Goal: Task Accomplishment & Management: Use online tool/utility

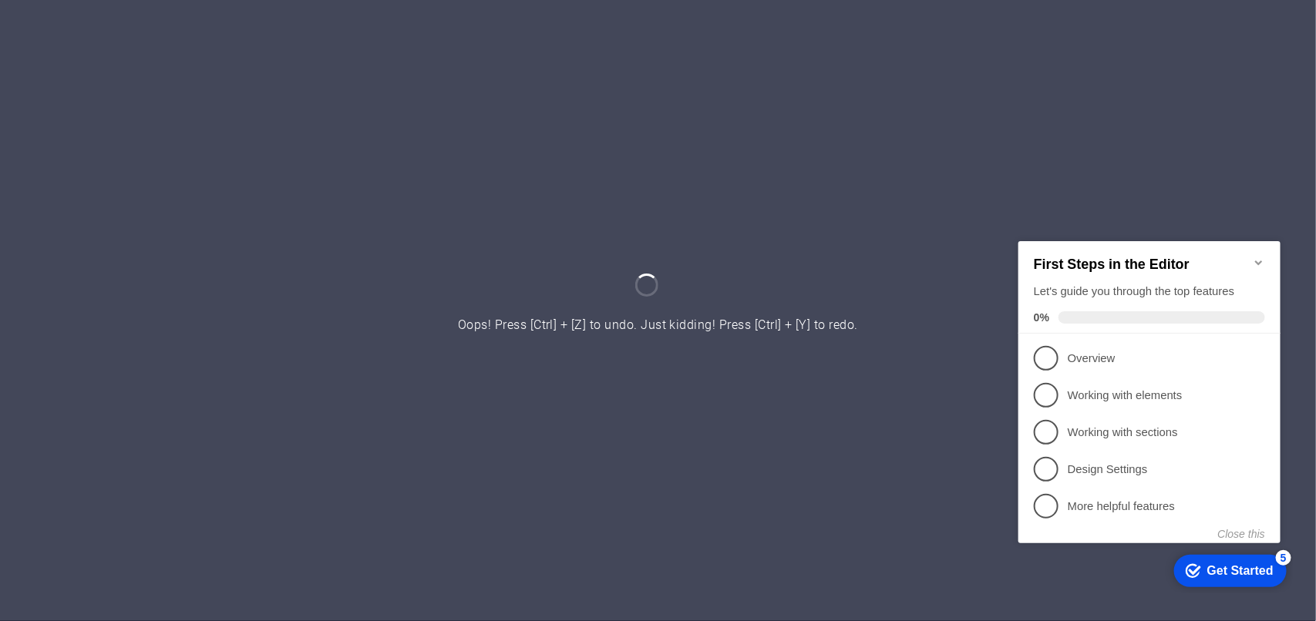
click at [1259, 256] on icon "Minimize checklist" at bounding box center [1258, 262] width 12 height 12
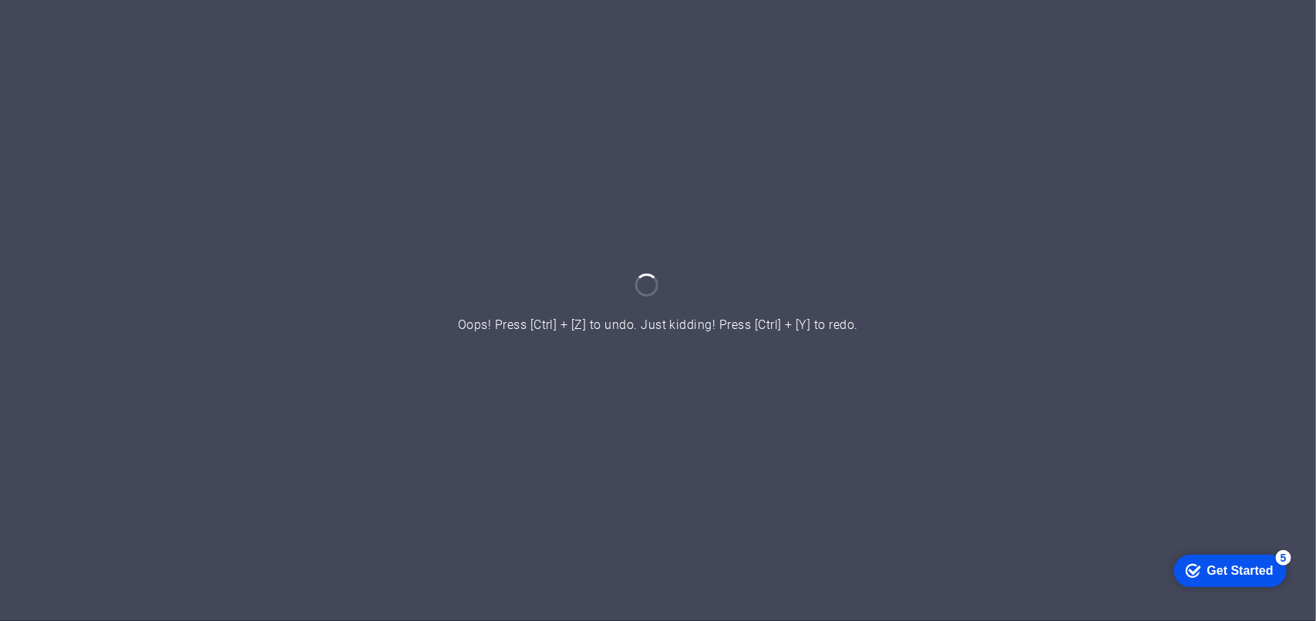
click at [781, 278] on div at bounding box center [658, 310] width 1316 height 621
click at [429, 76] on div at bounding box center [658, 310] width 1316 height 621
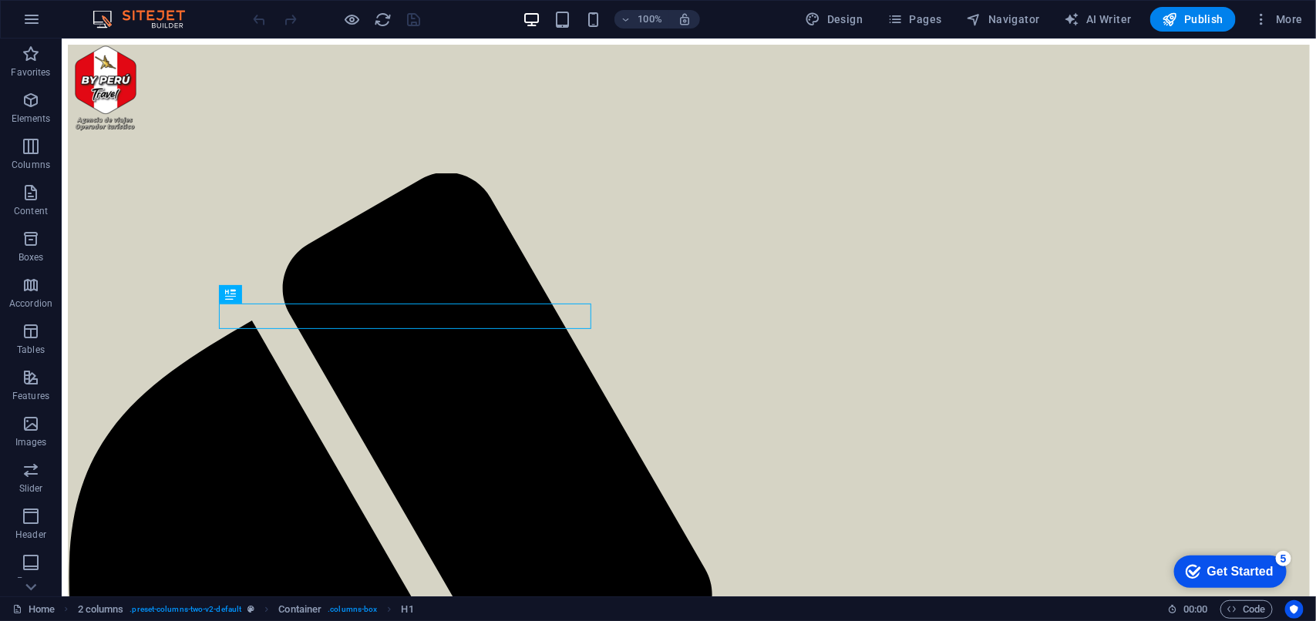
scroll to position [521, 0]
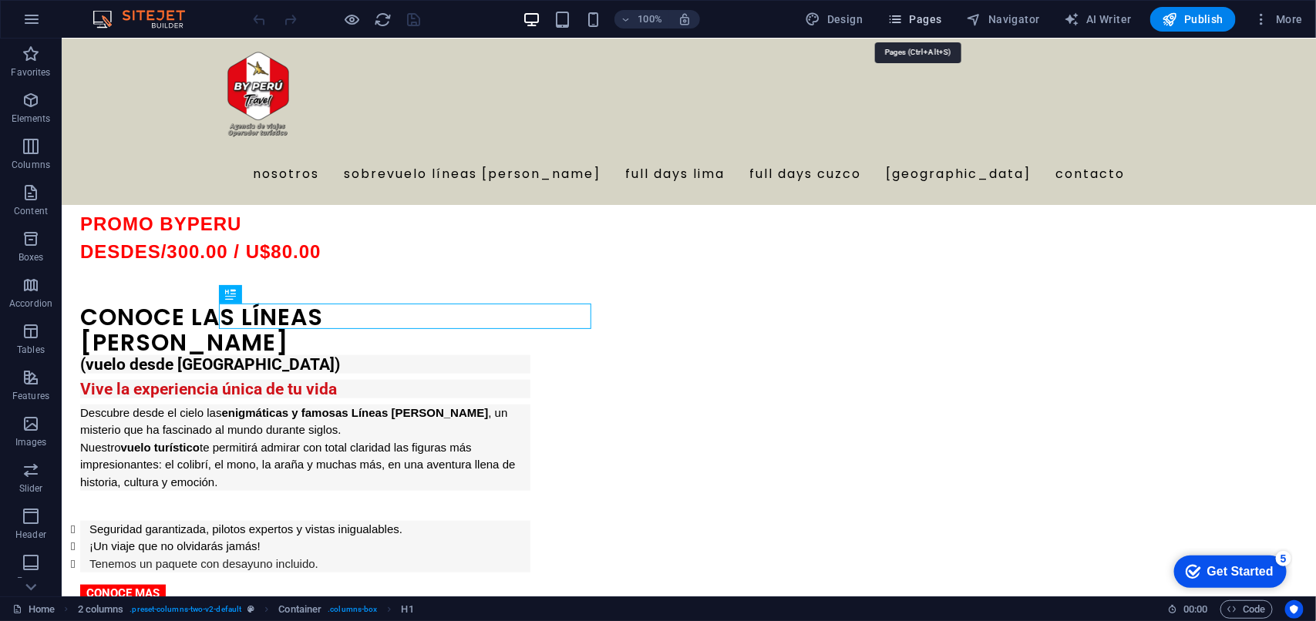
drag, startPoint x: 919, startPoint y: 12, endPoint x: 913, endPoint y: 20, distance: 9.9
click at [916, 19] on span "Pages" at bounding box center [914, 19] width 54 height 15
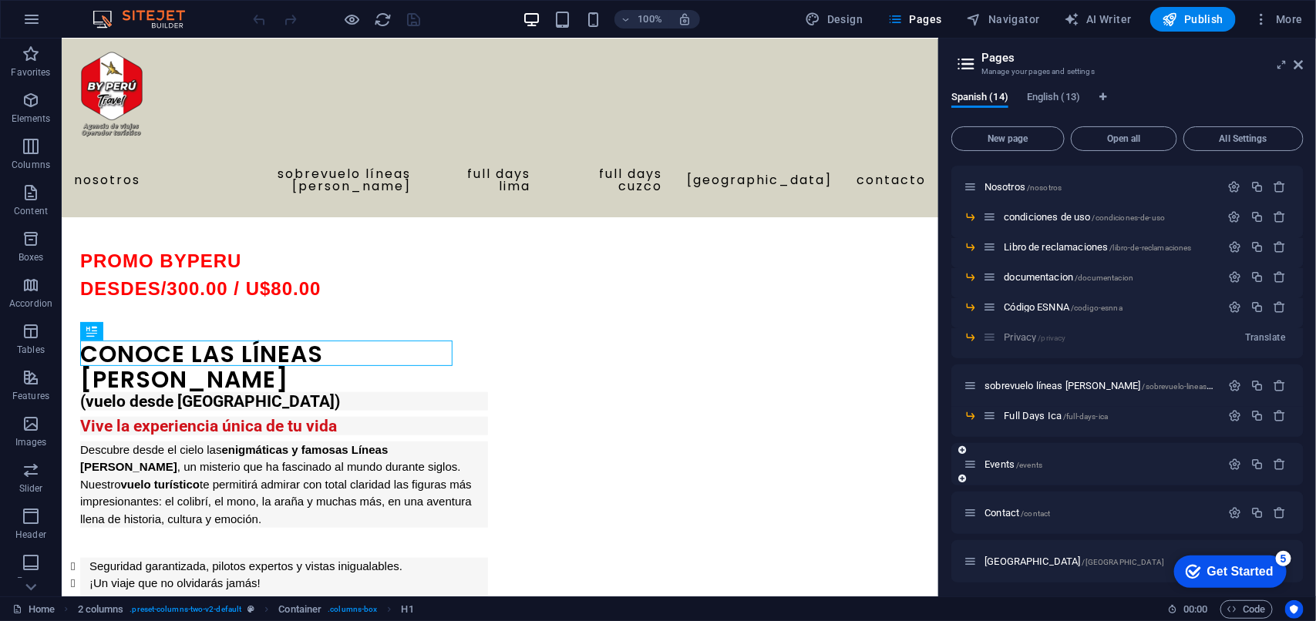
scroll to position [96, 0]
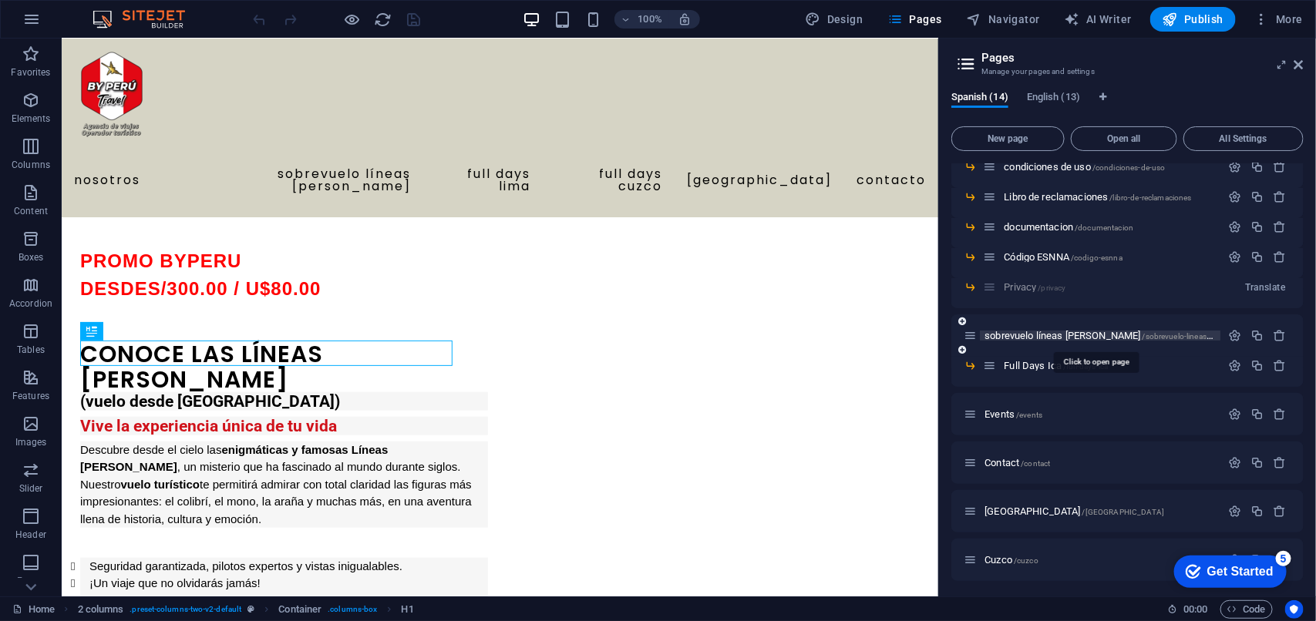
click at [1081, 334] on span "sobrevuelo líneas [PERSON_NAME] /sobrevuelo-lineas-de-[GEOGRAPHIC_DATA]" at bounding box center [1141, 336] width 314 height 12
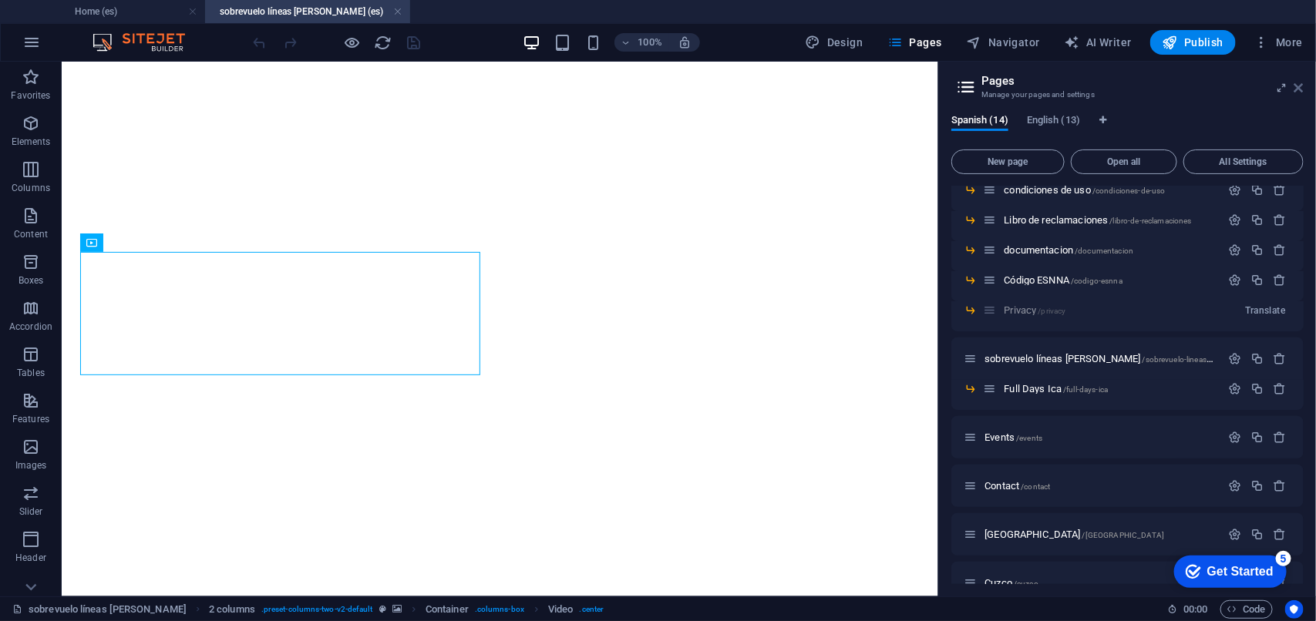
click at [1297, 89] on icon at bounding box center [1298, 88] width 9 height 12
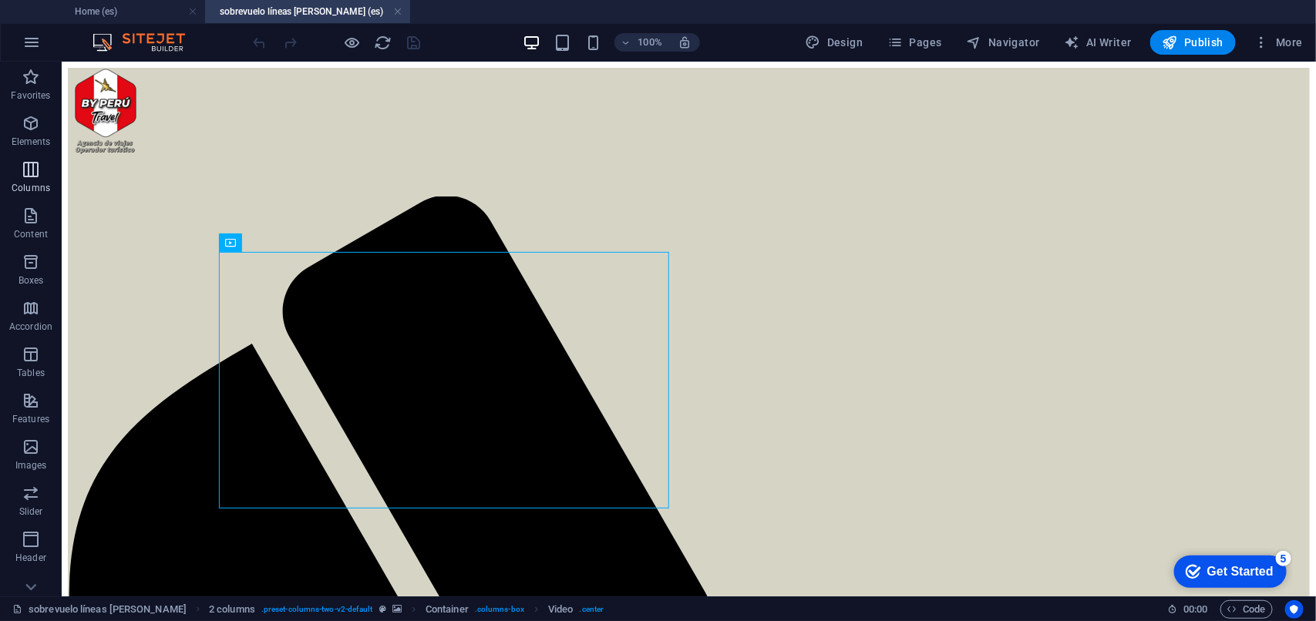
click at [32, 160] on icon "button" at bounding box center [31, 169] width 18 height 18
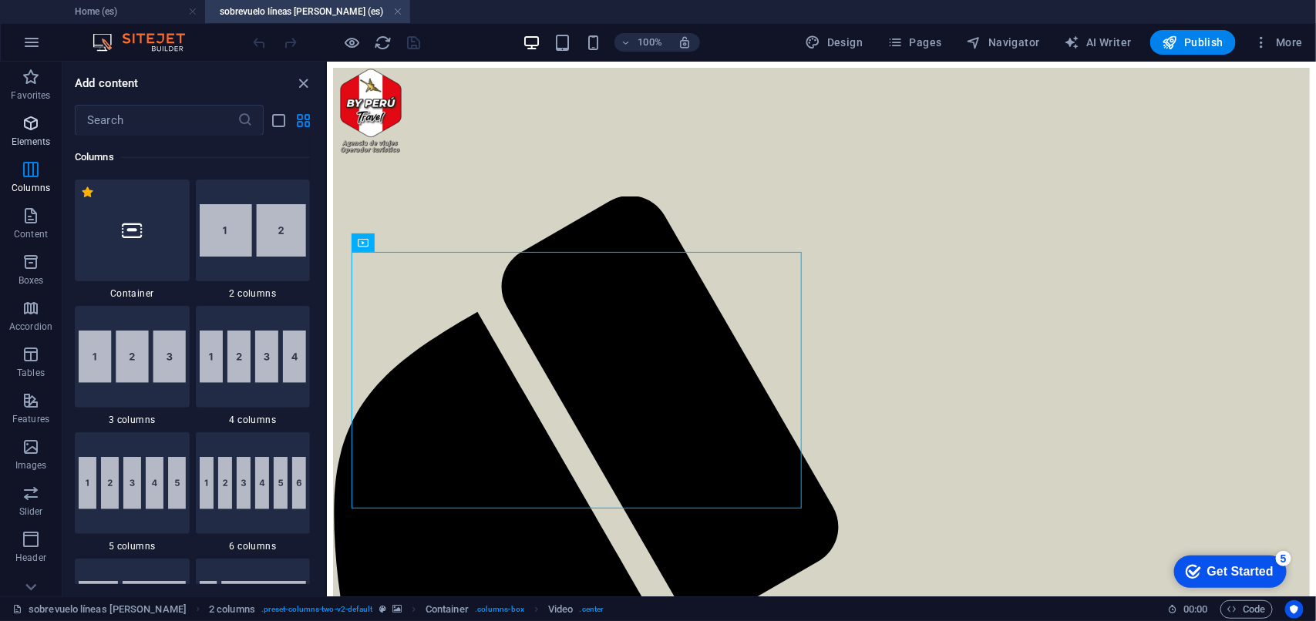
click at [28, 133] on span "Elements" at bounding box center [31, 132] width 62 height 37
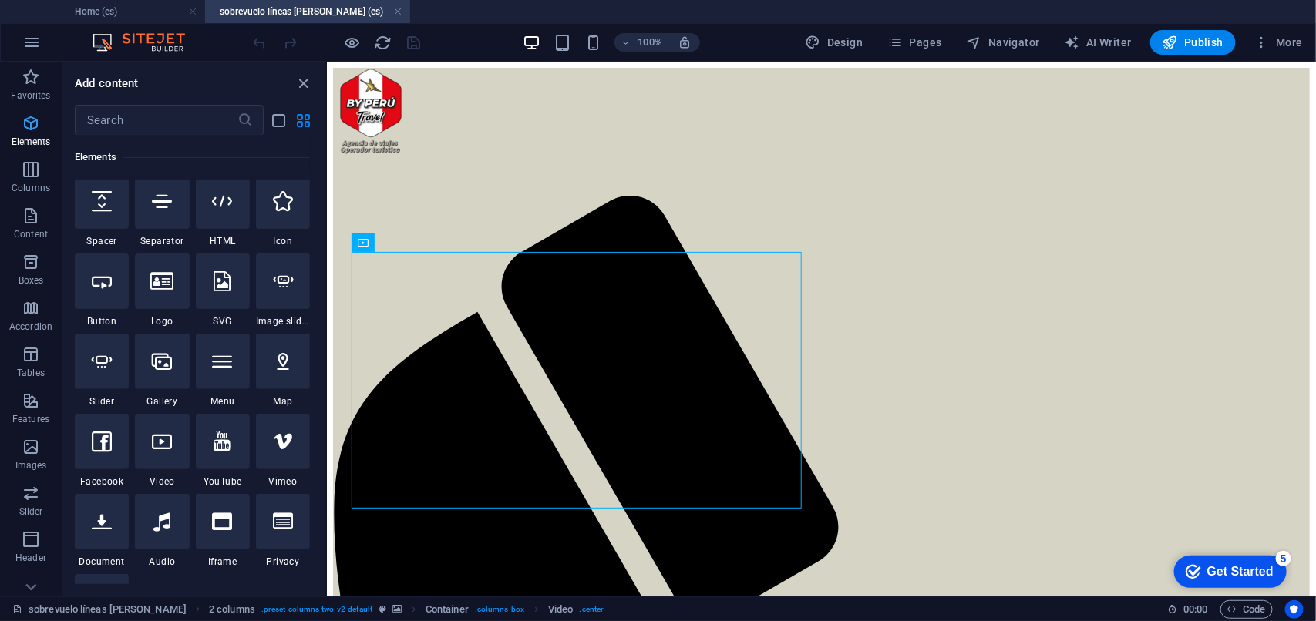
scroll to position [163, 0]
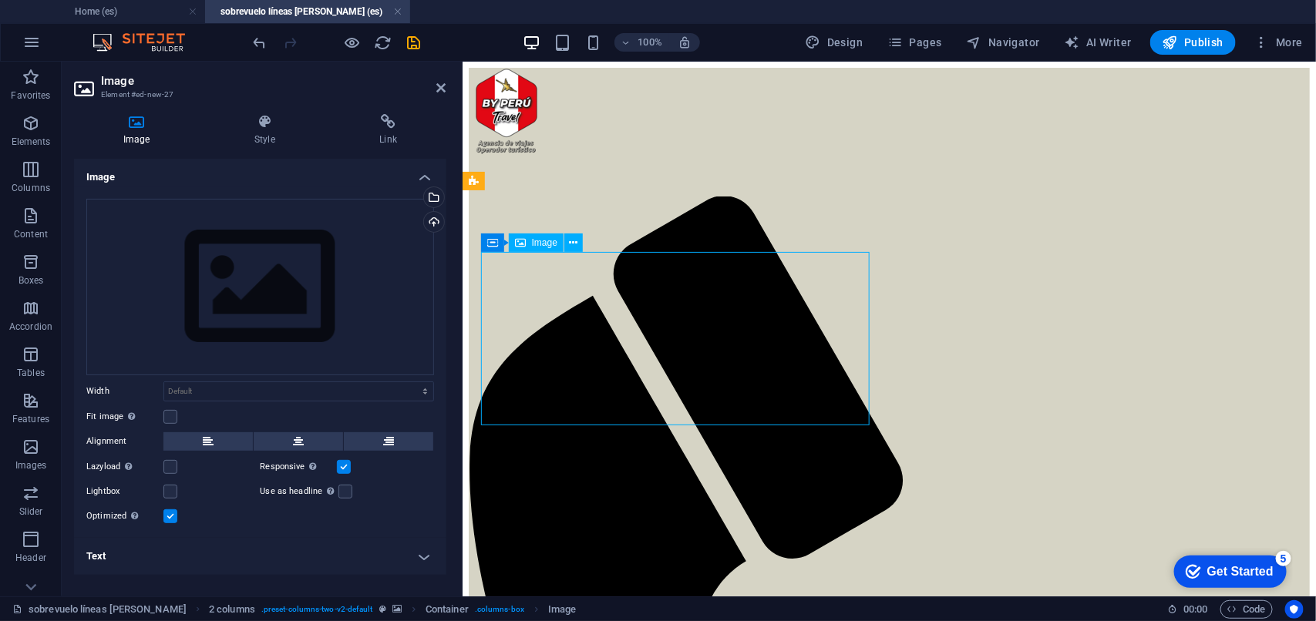
drag, startPoint x: 650, startPoint y: 324, endPoint x: 642, endPoint y: 315, distance: 12.5
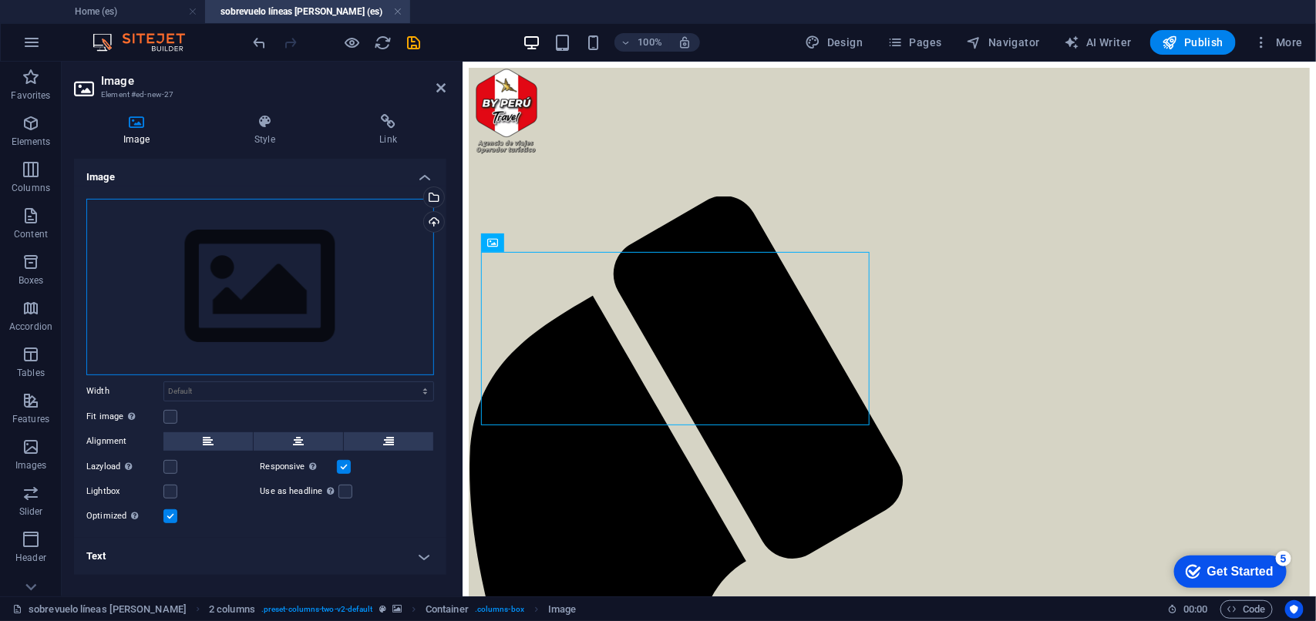
click at [301, 271] on div "Drag files here, click to choose files or select files from Files or our free s…" at bounding box center [260, 287] width 348 height 176
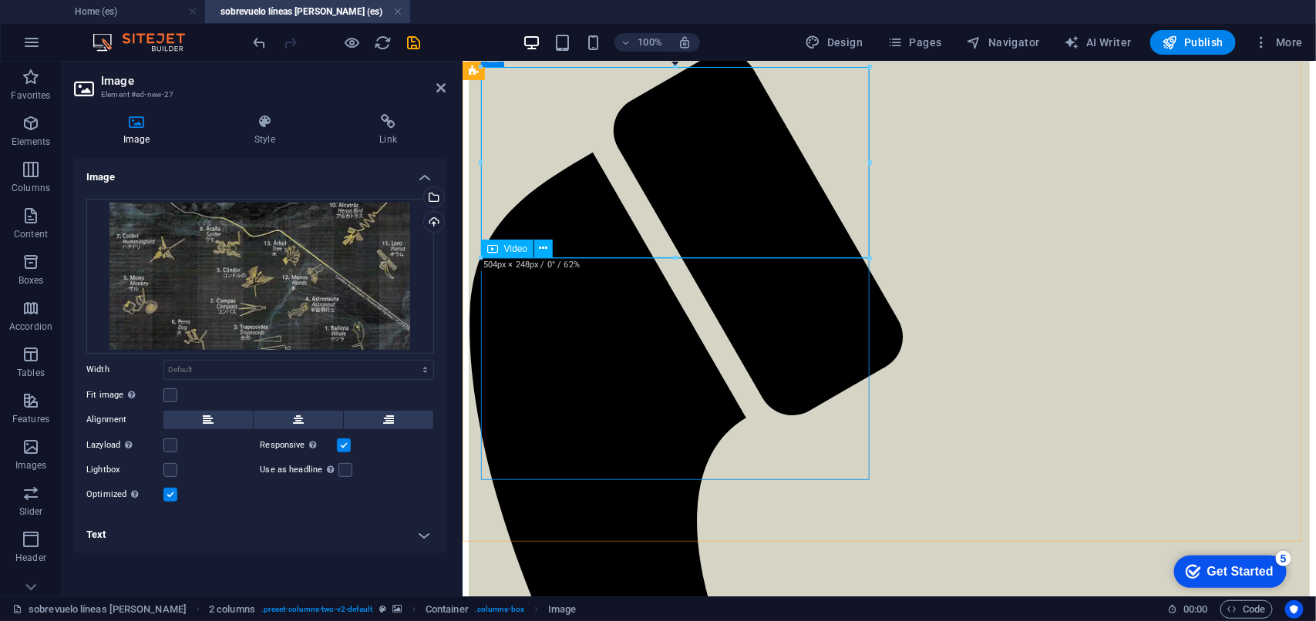
scroll to position [193, 0]
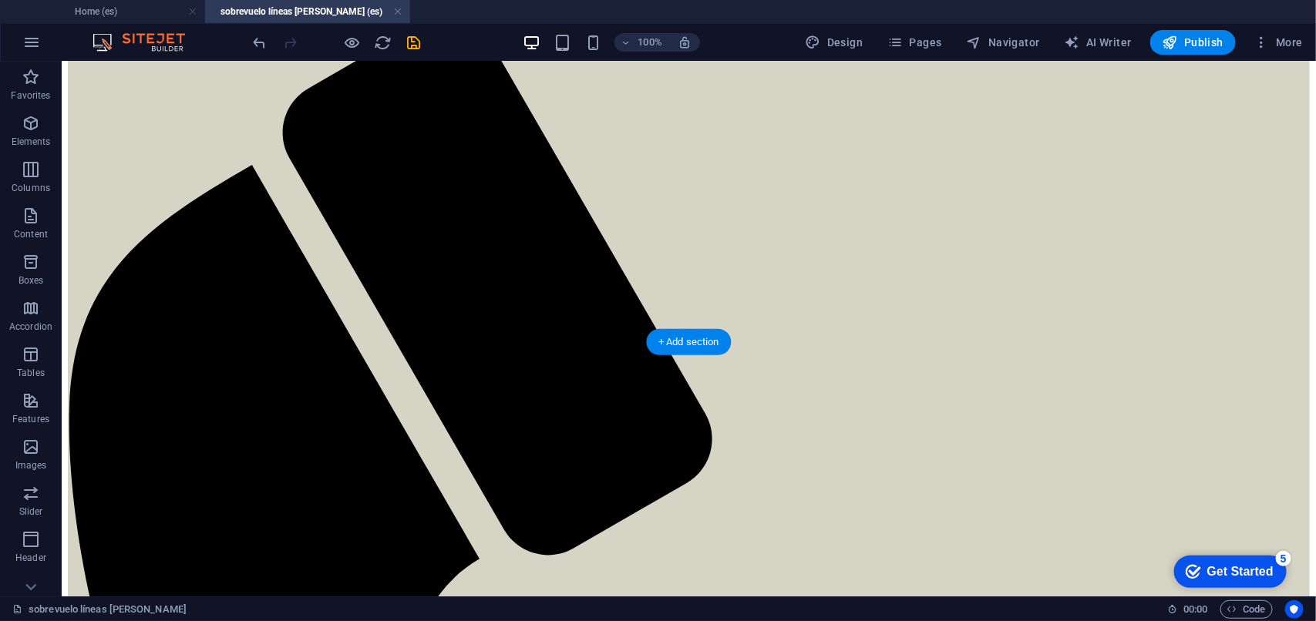
scroll to position [0, 0]
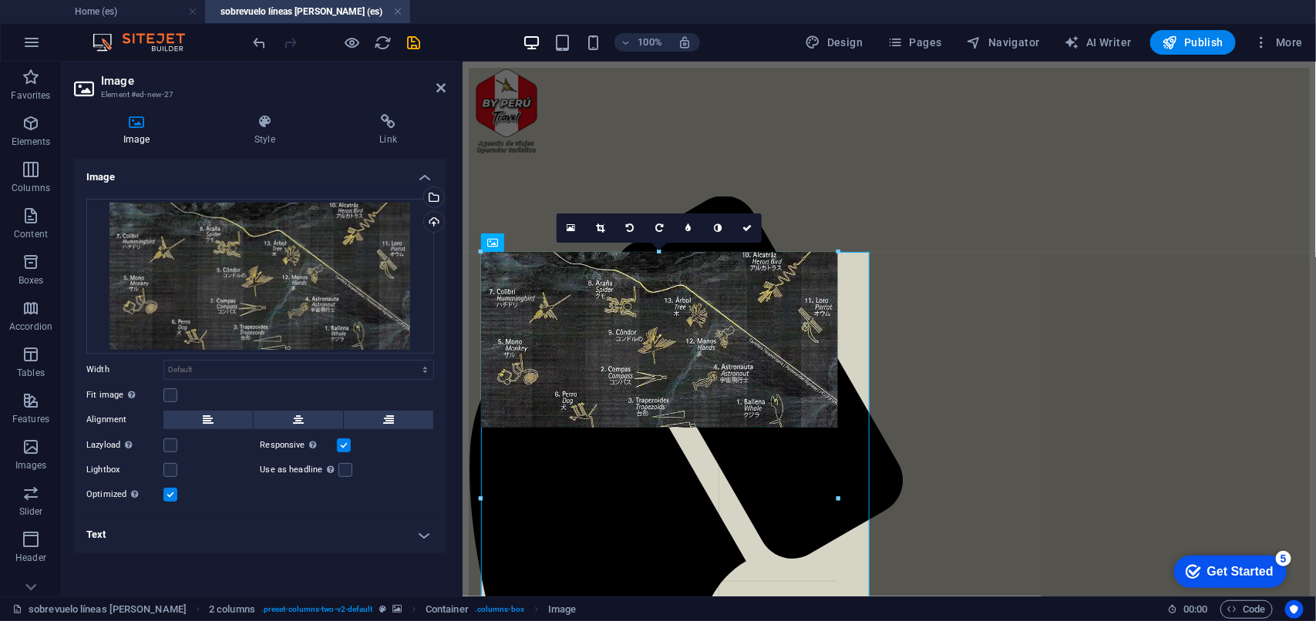
drag, startPoint x: 872, startPoint y: 444, endPoint x: 383, endPoint y: 333, distance: 501.8
type input "463"
select select "px"
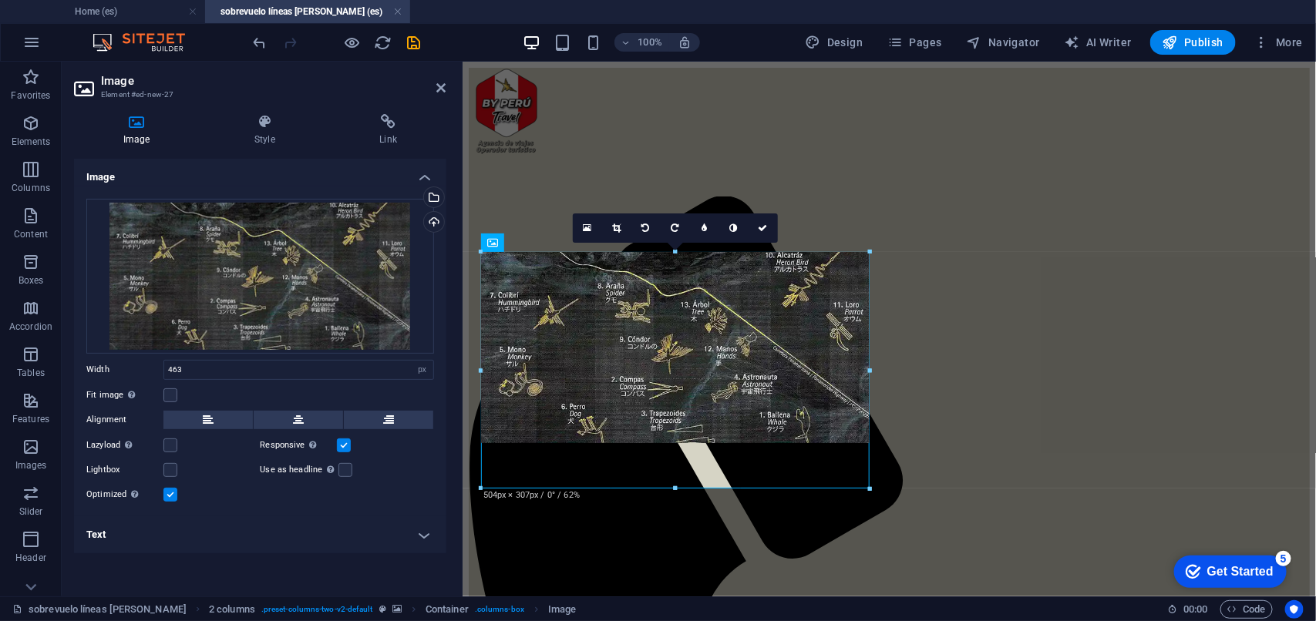
drag, startPoint x: 837, startPoint y: 337, endPoint x: 883, endPoint y: 337, distance: 46.2
type input "504"
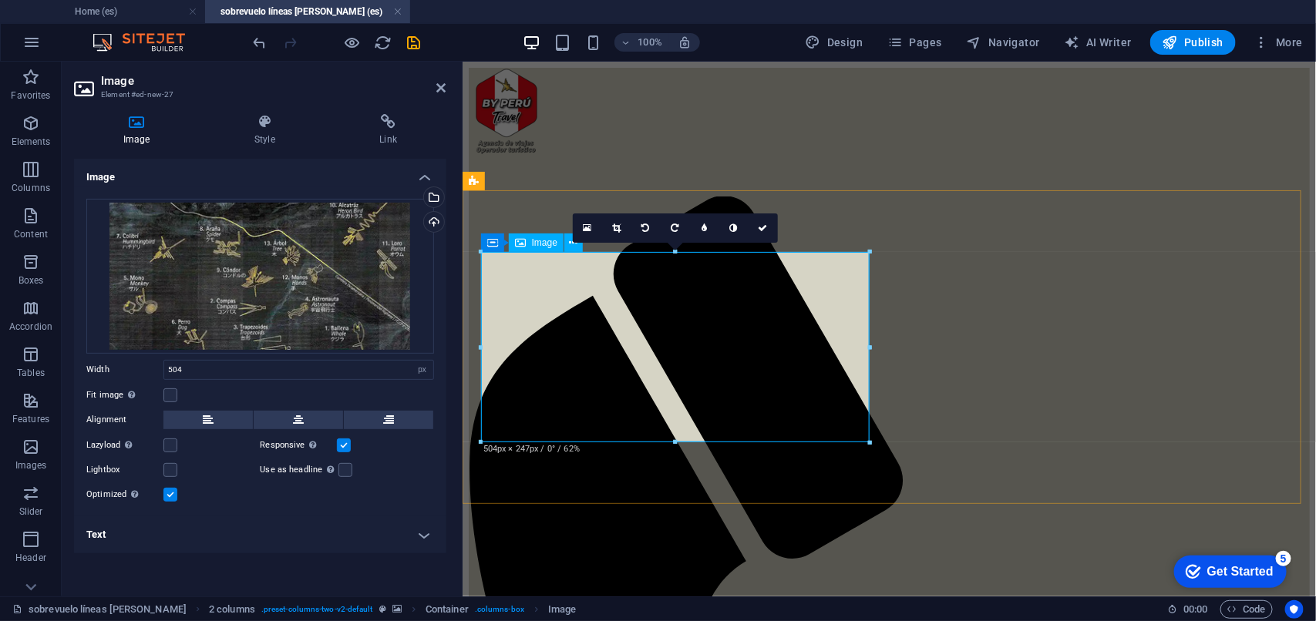
click at [264, 122] on icon at bounding box center [264, 121] width 119 height 15
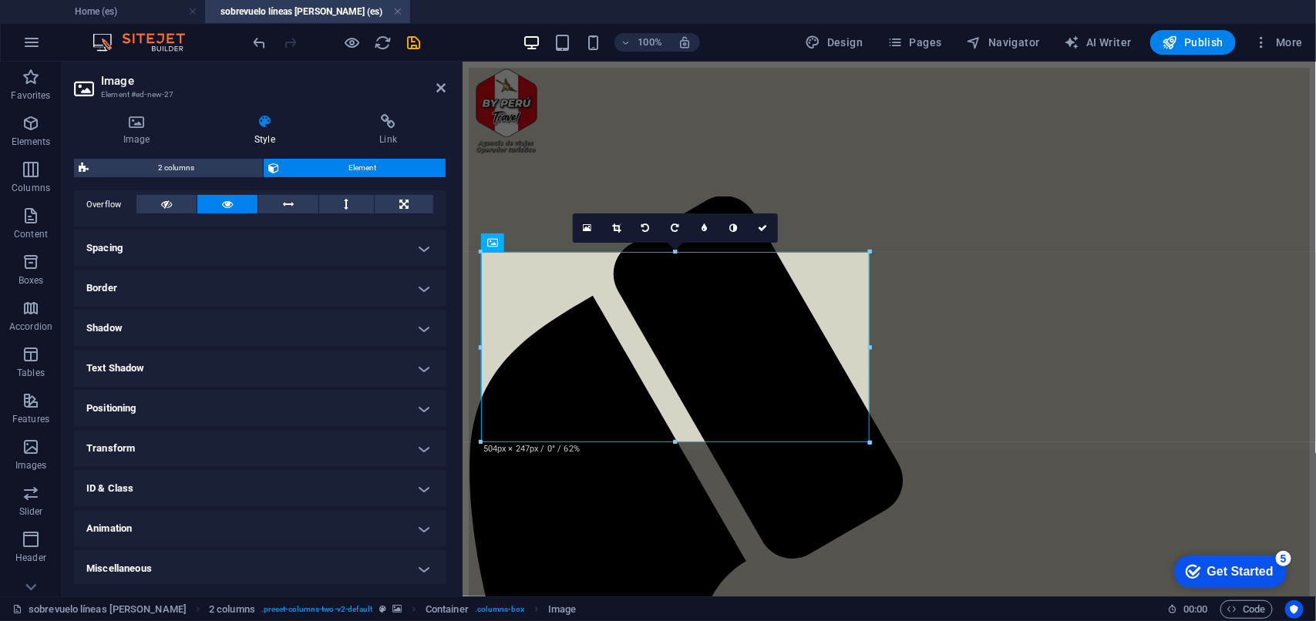
scroll to position [257, 0]
click at [429, 285] on h4 "Border" at bounding box center [260, 285] width 372 height 37
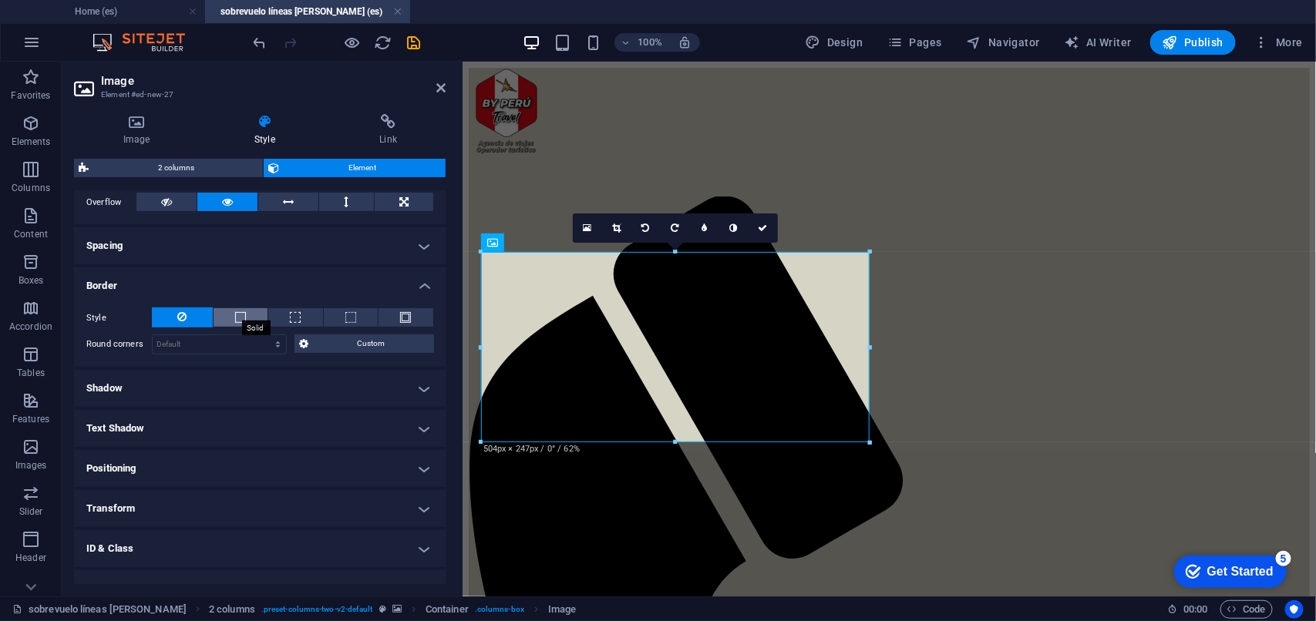
click at [240, 318] on span at bounding box center [240, 317] width 11 height 11
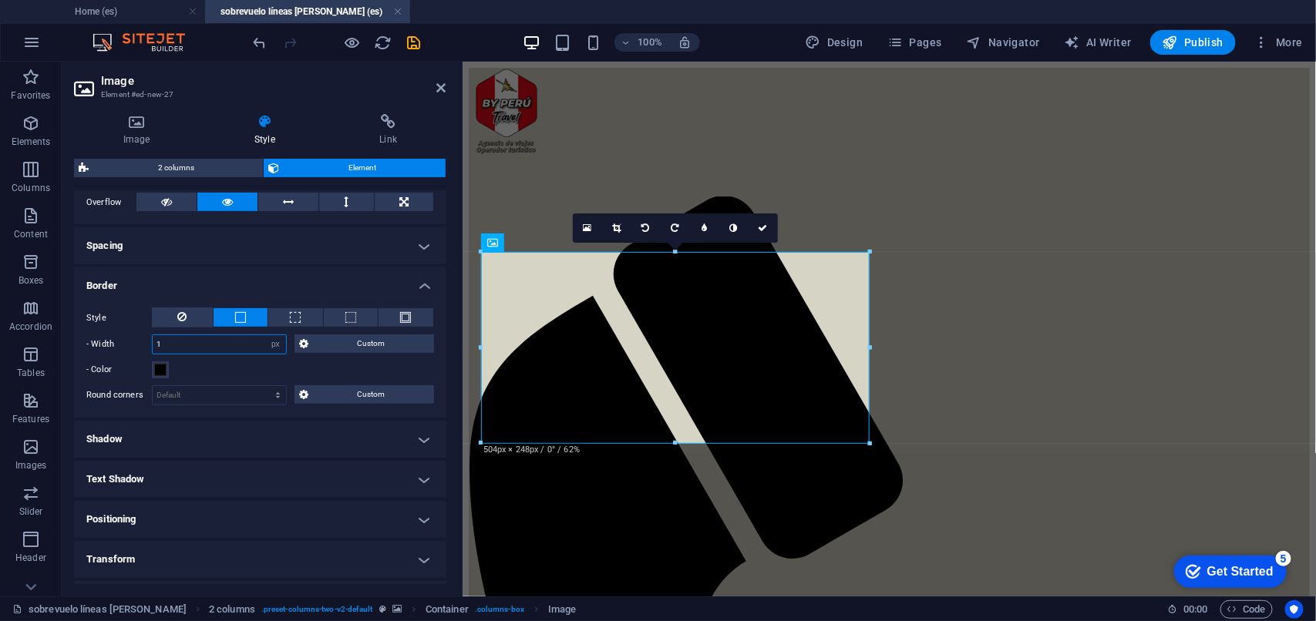
click at [183, 337] on input "1" at bounding box center [219, 344] width 133 height 18
type input "10"
click at [166, 375] on button "- Color" at bounding box center [160, 369] width 17 height 17
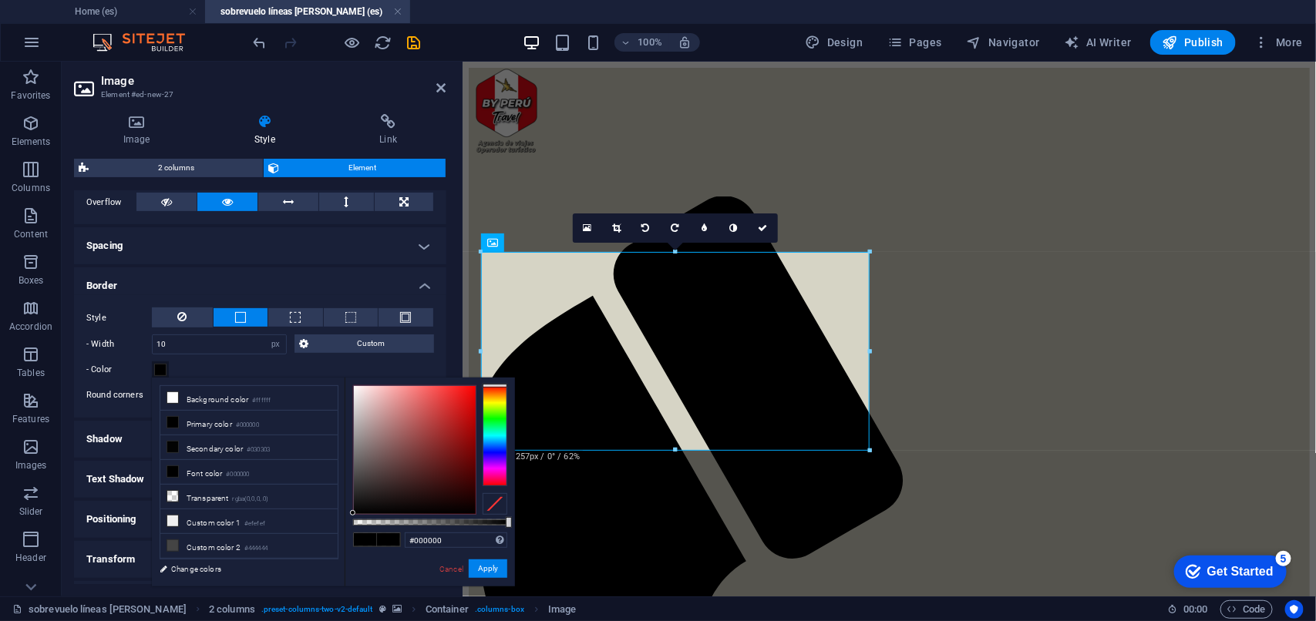
type input "#fef9f9"
click at [355, 386] on div at bounding box center [415, 450] width 122 height 128
click at [497, 572] on button "Apply" at bounding box center [488, 569] width 39 height 18
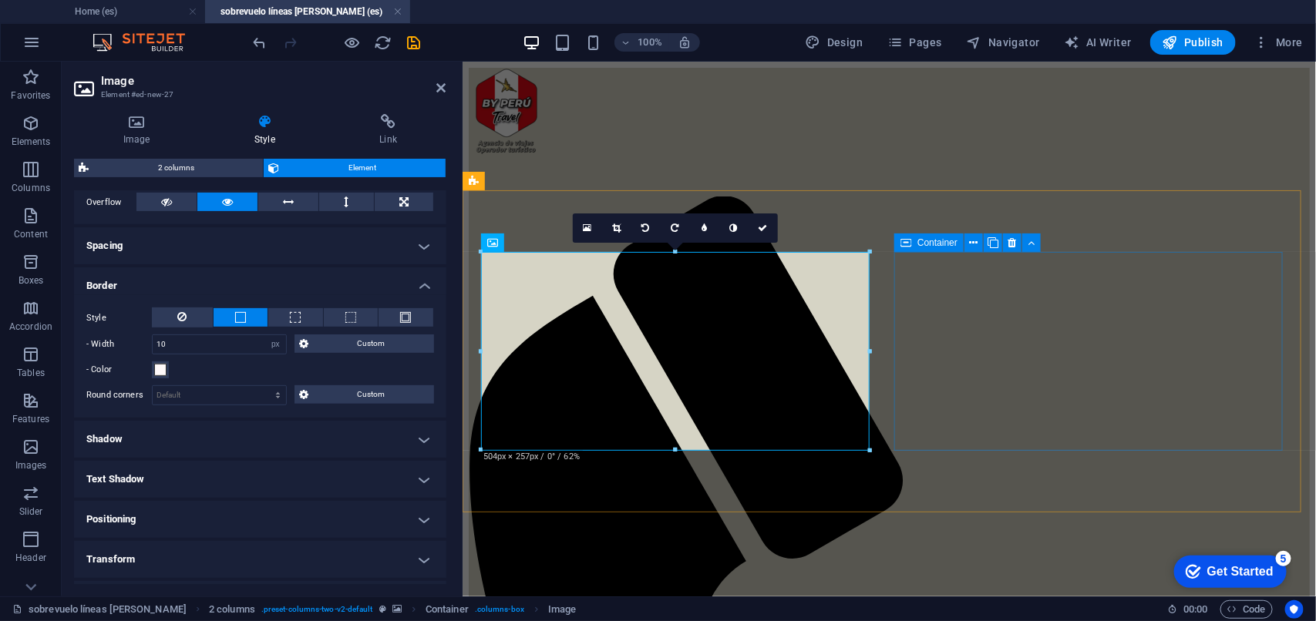
drag, startPoint x: 909, startPoint y: 439, endPoint x: 896, endPoint y: 435, distance: 13.7
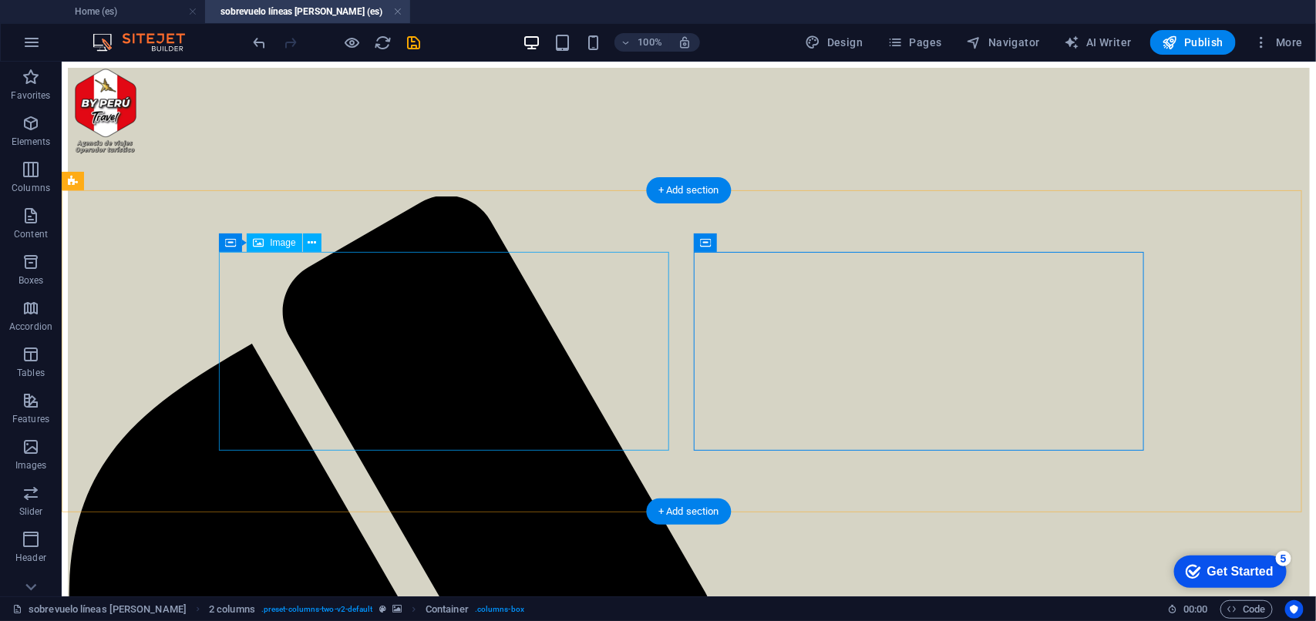
select select "px"
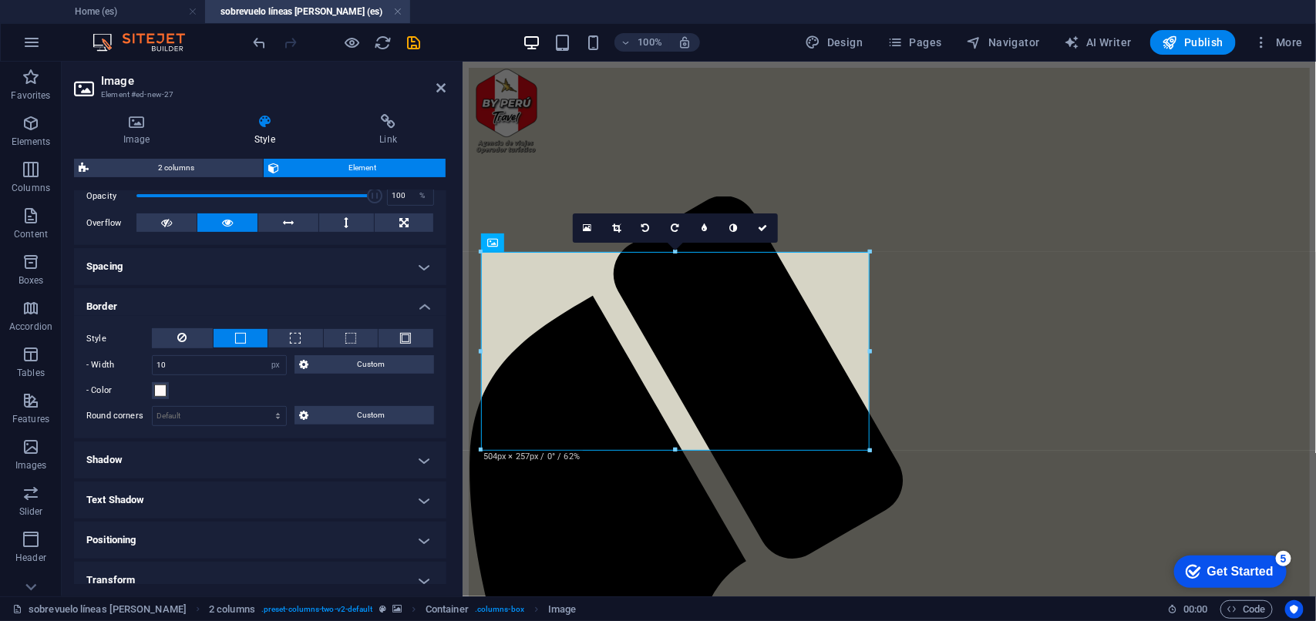
scroll to position [289, 0]
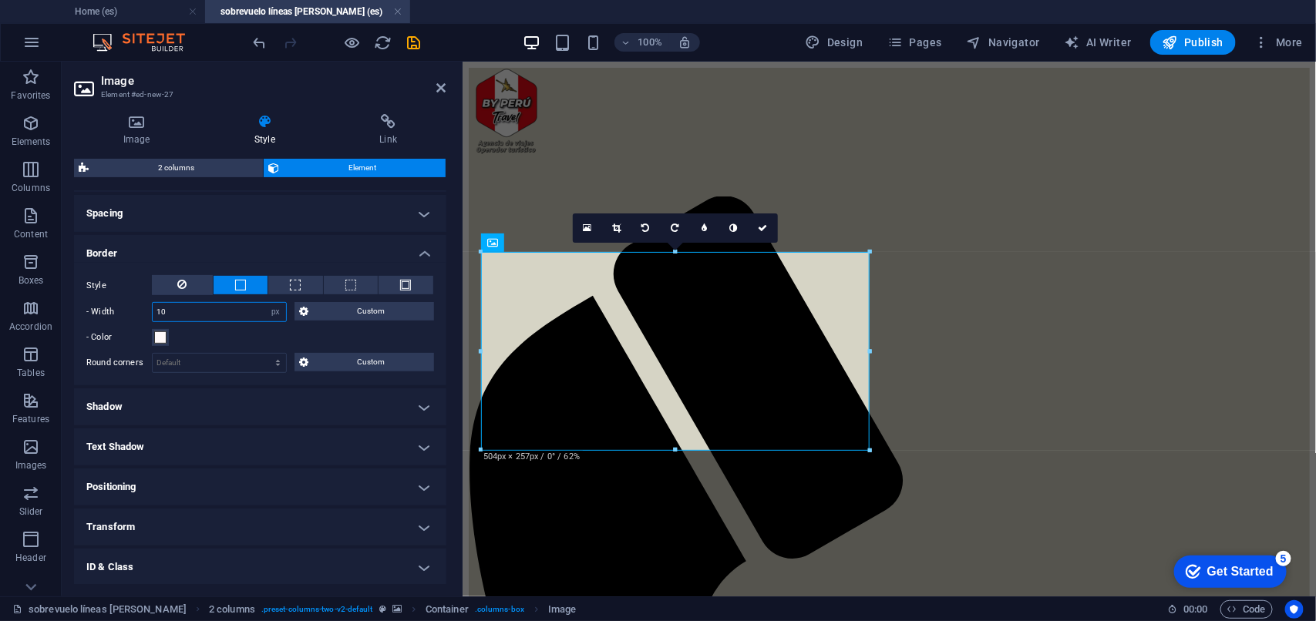
drag, startPoint x: 190, startPoint y: 308, endPoint x: 135, endPoint y: 304, distance: 54.9
click at [135, 304] on div "- Width 10 auto px rem % vh vw Custom Custom" at bounding box center [260, 312] width 348 height 20
type input "5"
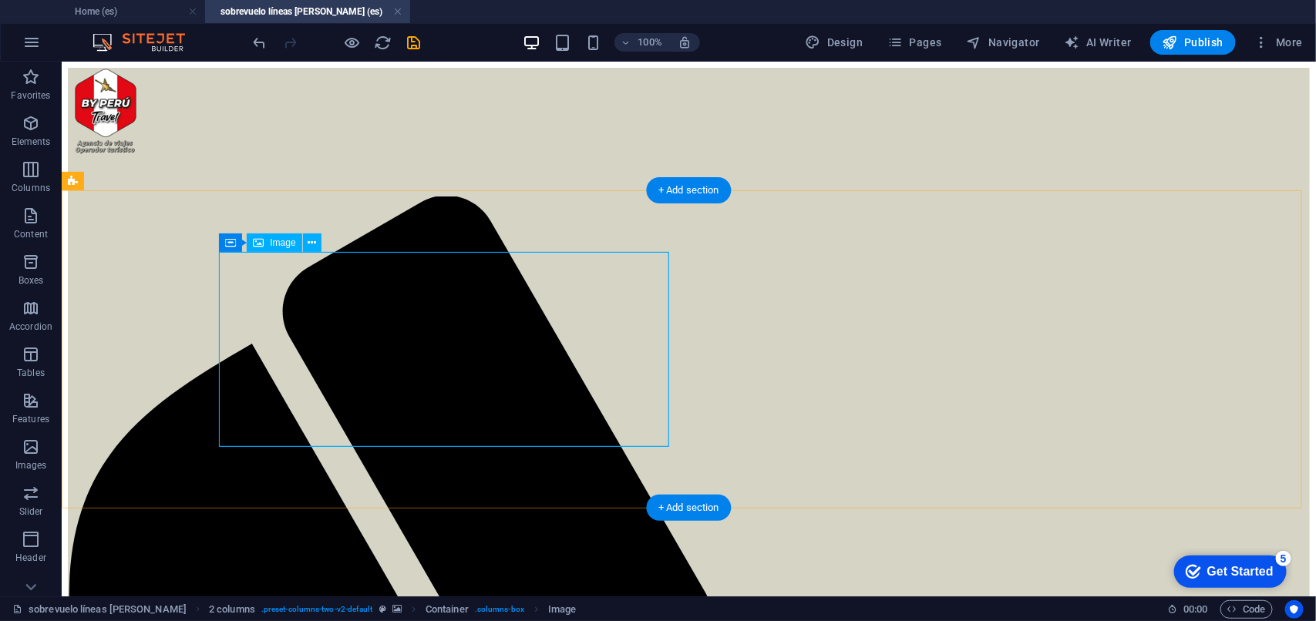
select select "px"
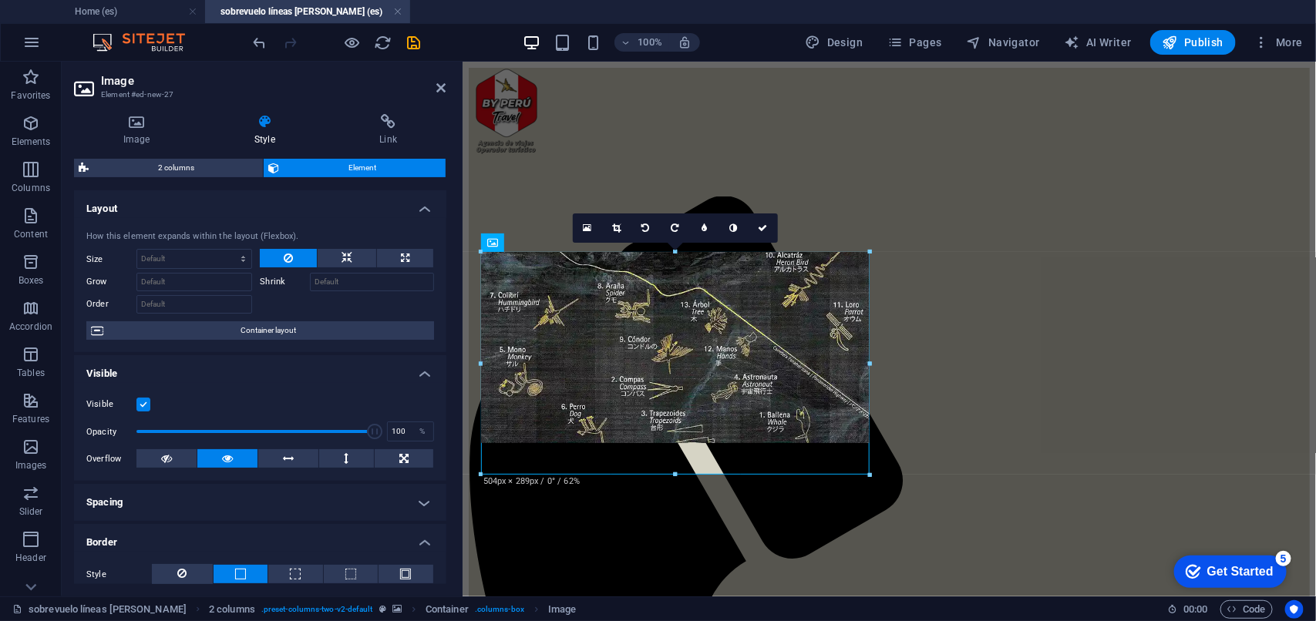
drag, startPoint x: 869, startPoint y: 448, endPoint x: 881, endPoint y: 453, distance: 13.5
drag, startPoint x: 867, startPoint y: 349, endPoint x: 413, endPoint y: 297, distance: 456.9
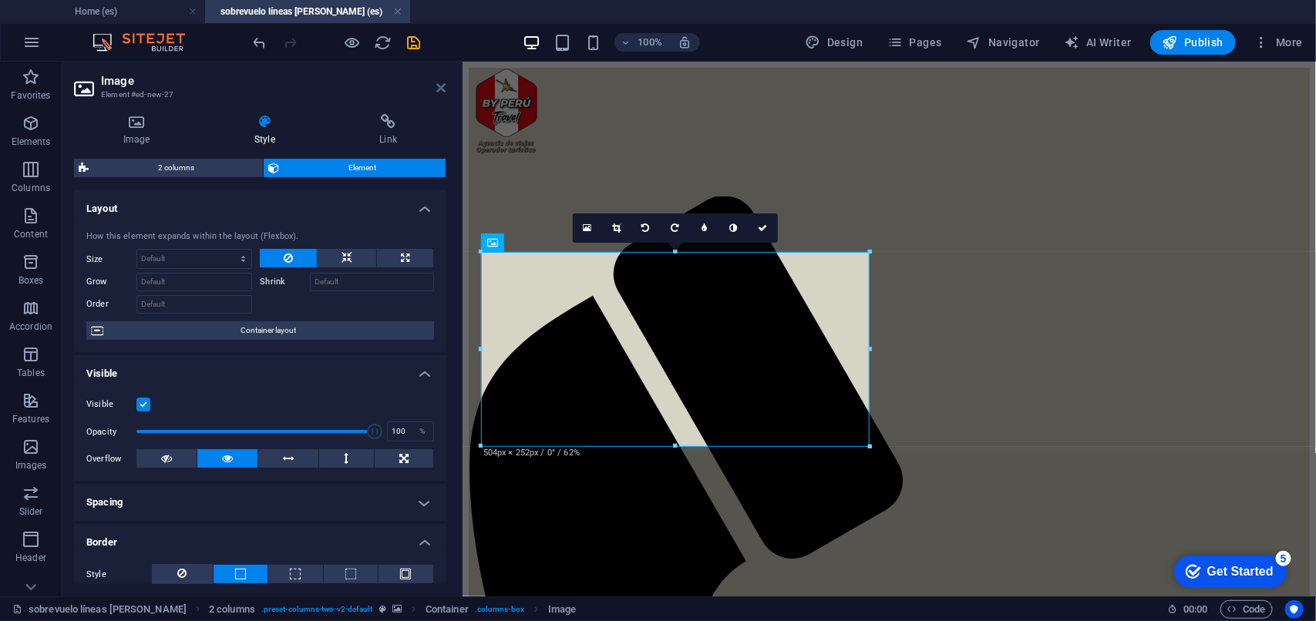
drag, startPoint x: 438, startPoint y: 83, endPoint x: 402, endPoint y: 79, distance: 36.5
click at [438, 83] on icon at bounding box center [441, 88] width 9 height 12
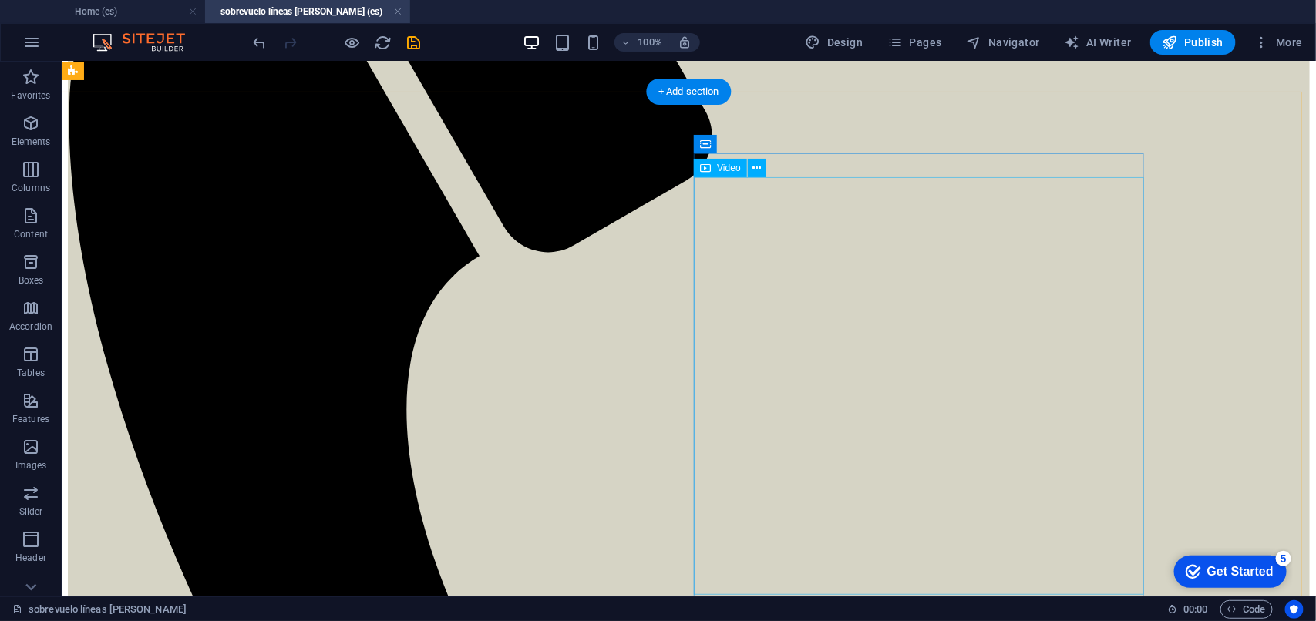
scroll to position [385, 0]
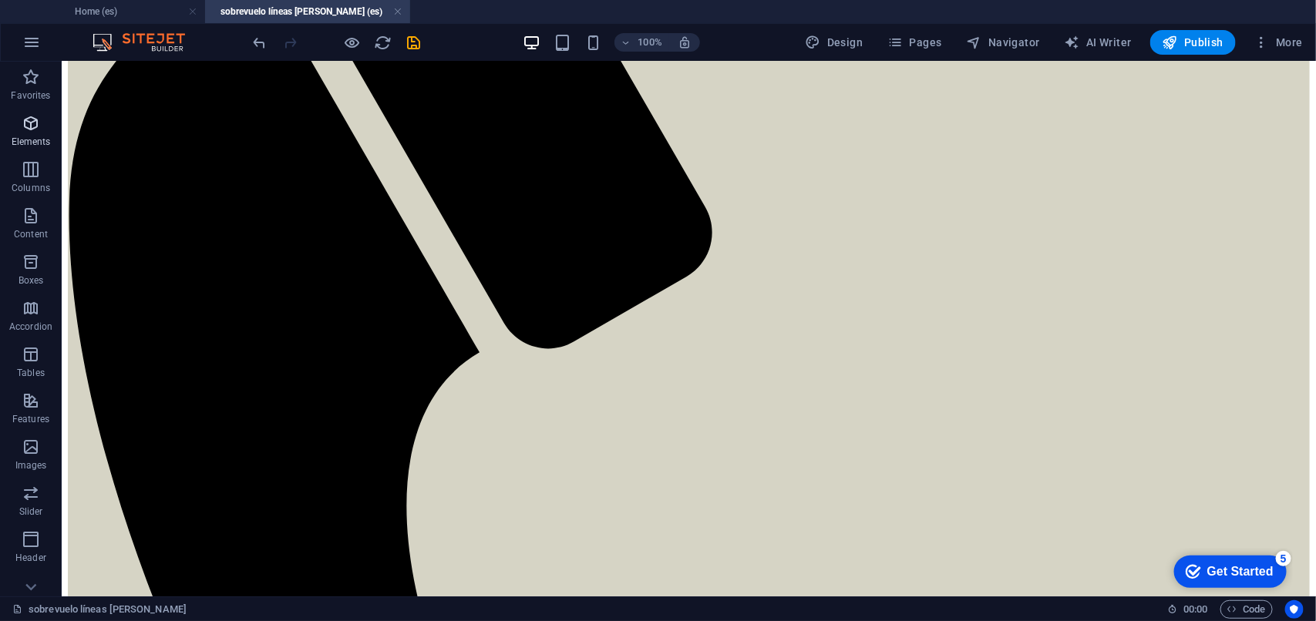
click at [32, 126] on icon "button" at bounding box center [31, 123] width 18 height 18
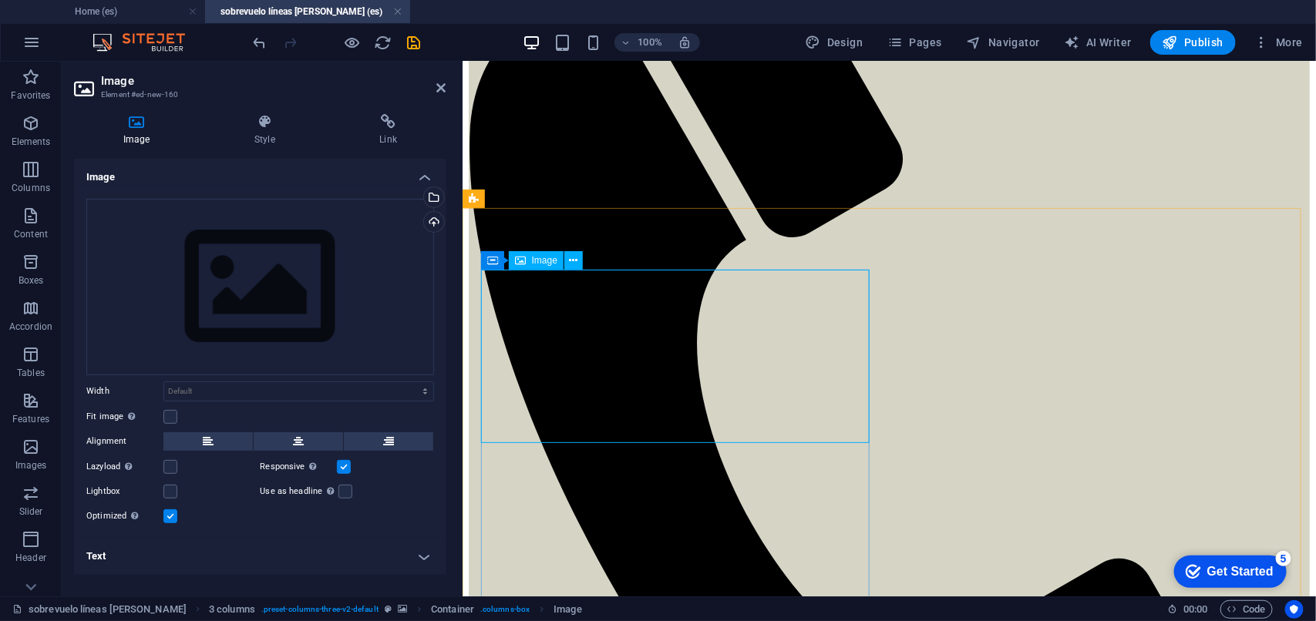
scroll to position [289, 0]
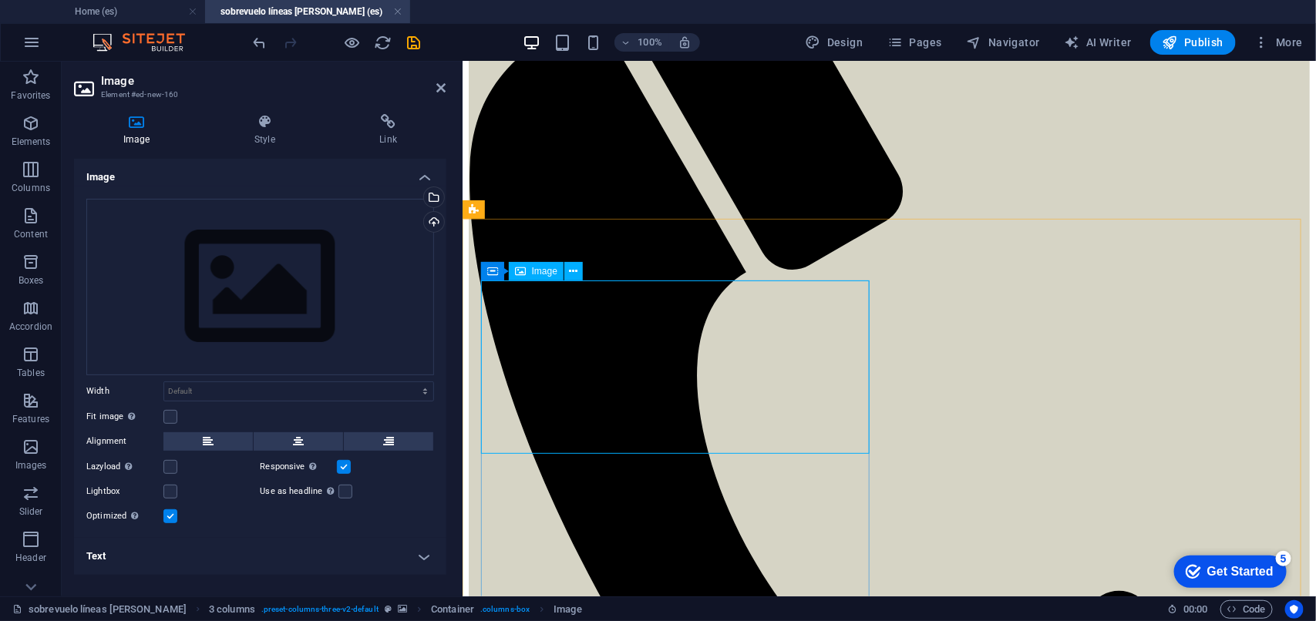
click at [341, 285] on div "Drag files here, click to choose files or select files from Files or our free s…" at bounding box center [260, 287] width 348 height 176
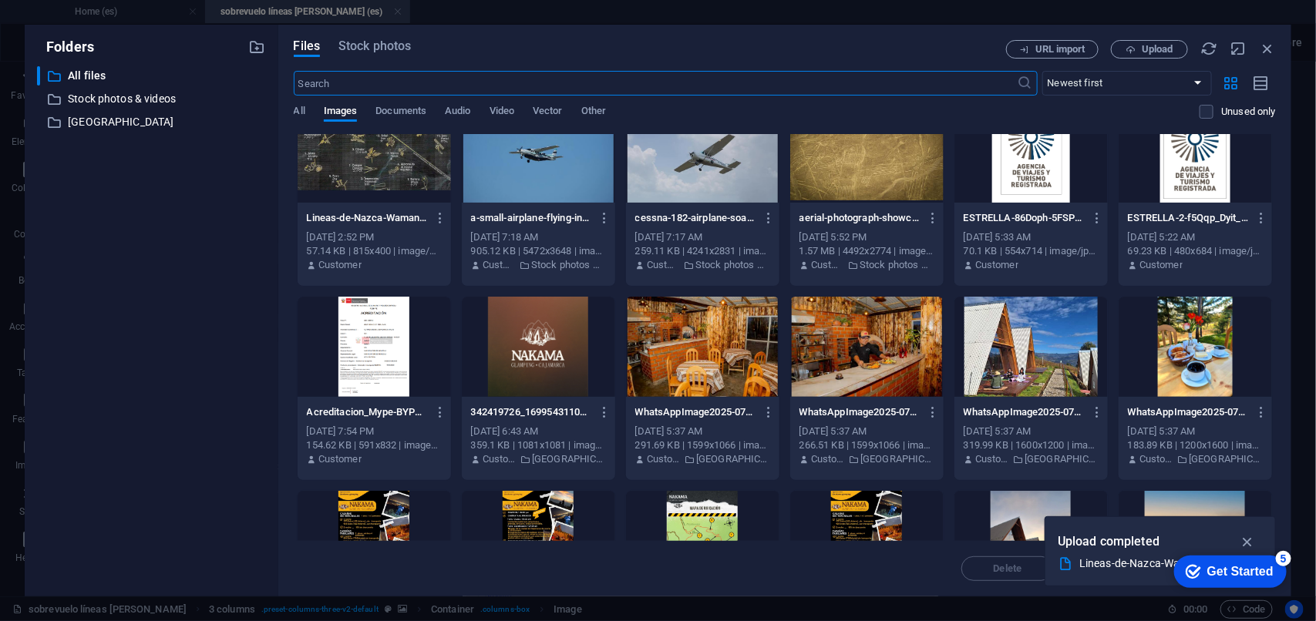
scroll to position [0, 0]
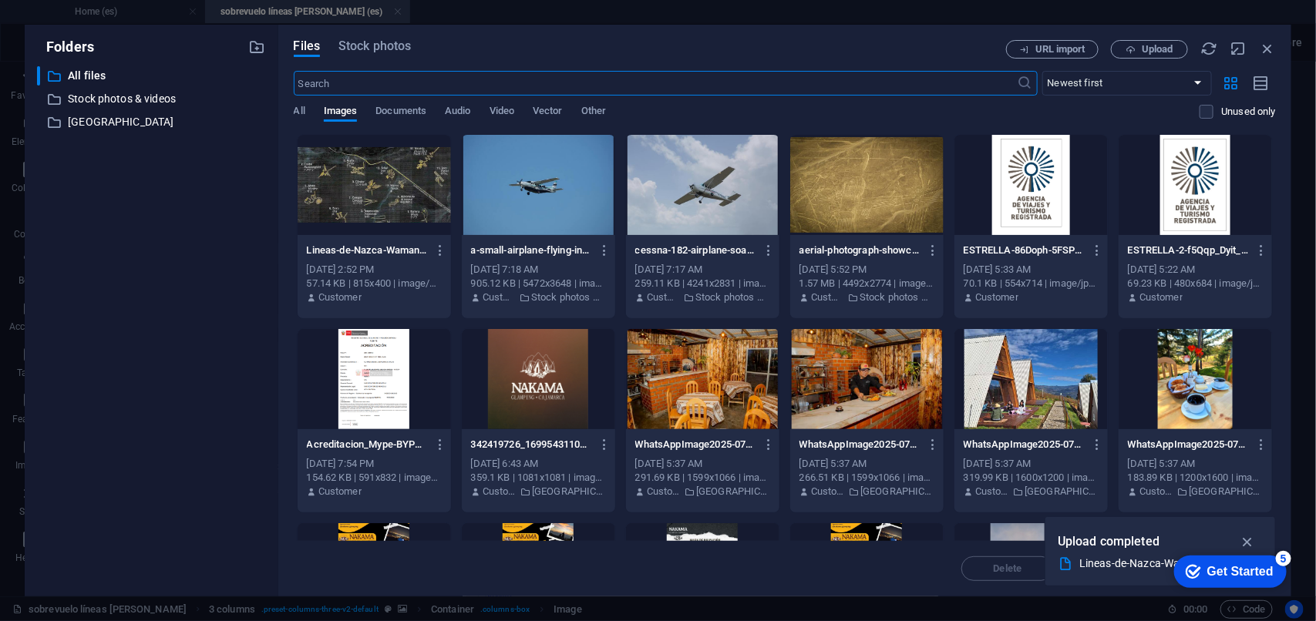
click at [704, 181] on div at bounding box center [702, 185] width 153 height 100
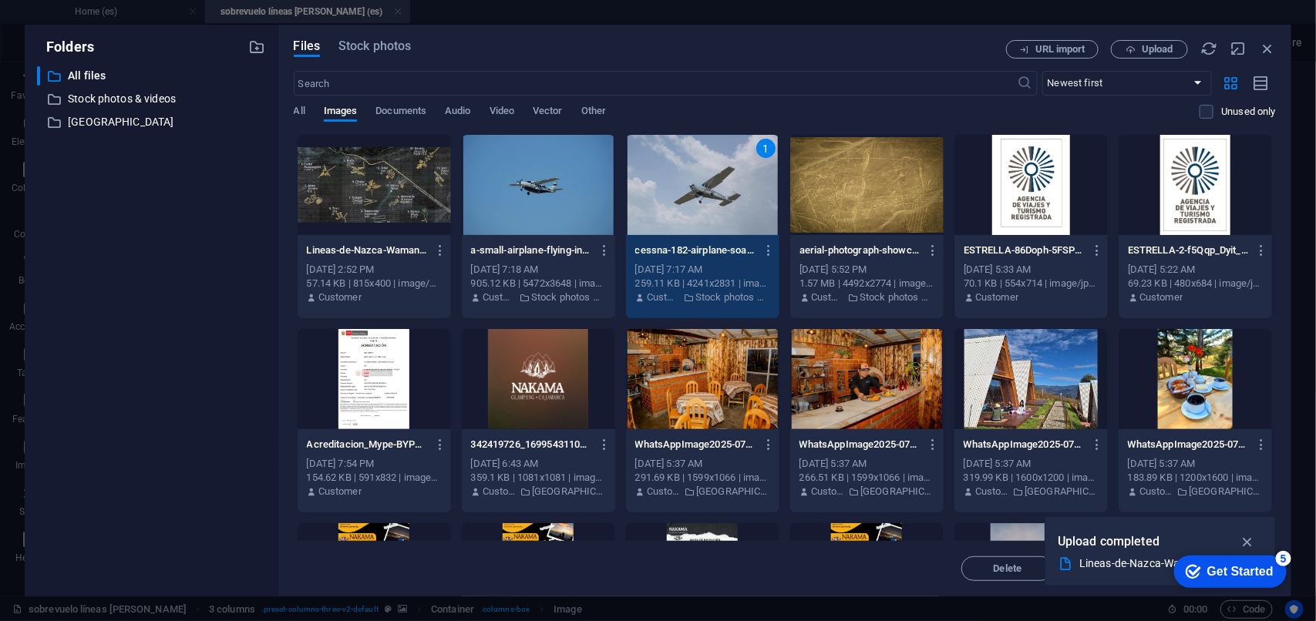
click at [704, 181] on div "1" at bounding box center [702, 185] width 153 height 100
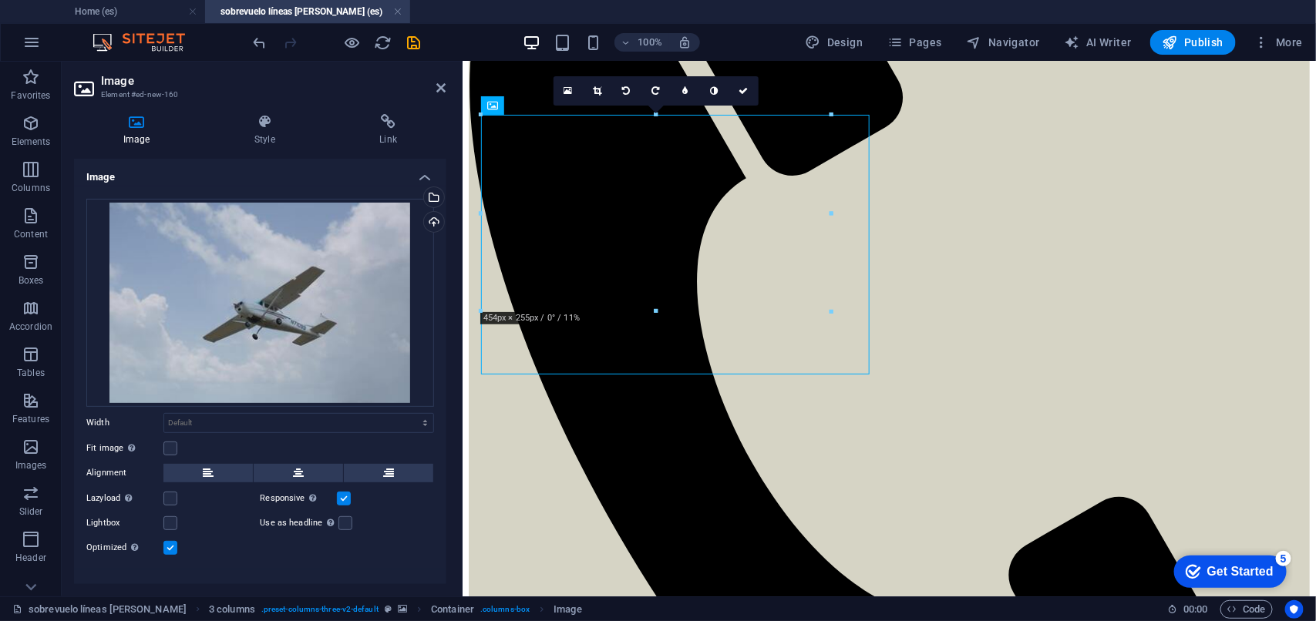
scroll to position [674, 0]
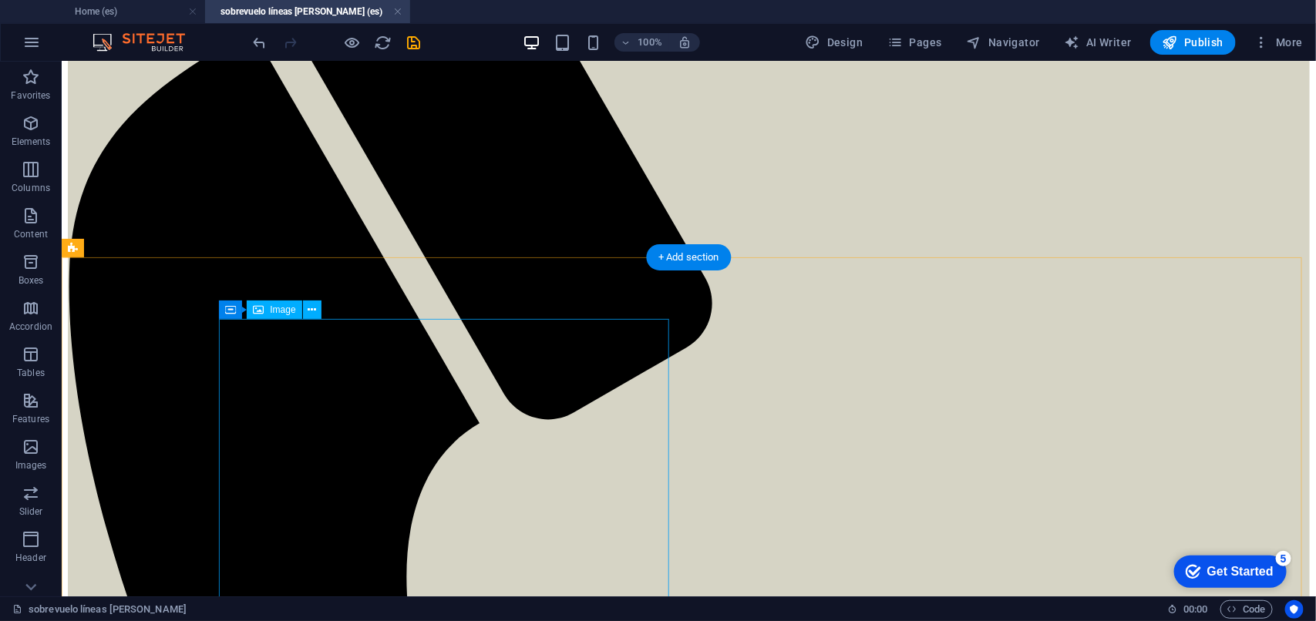
scroll to position [482, 0]
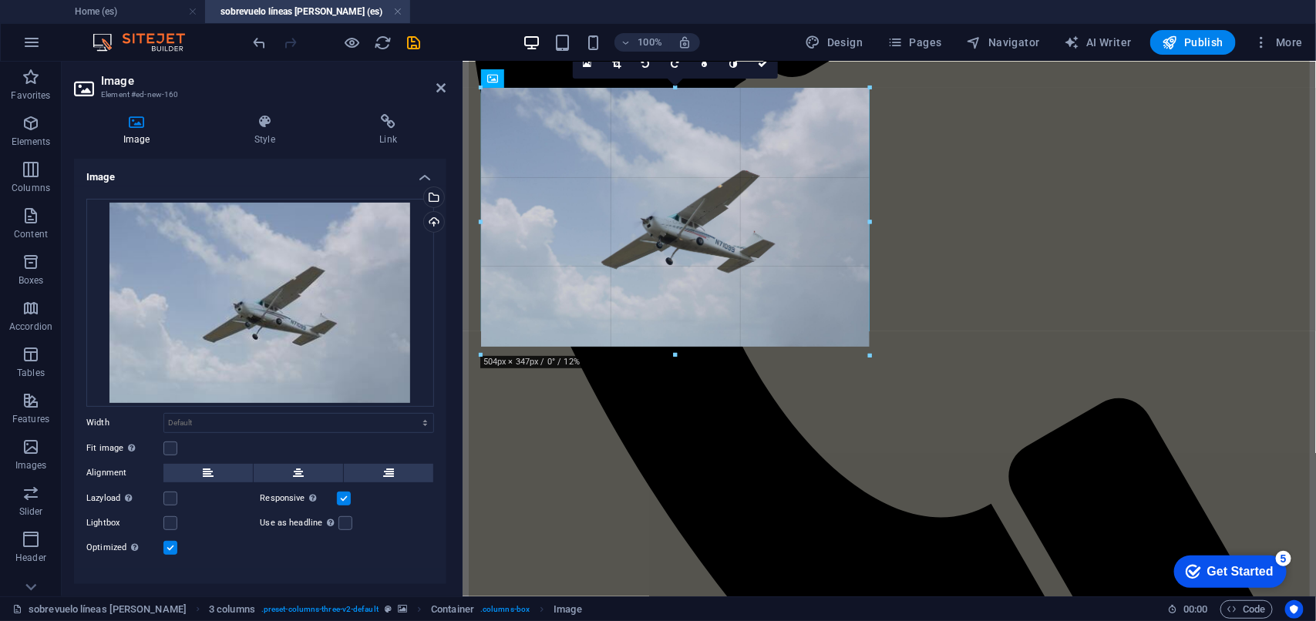
drag, startPoint x: 869, startPoint y: 222, endPoint x: 410, endPoint y: 166, distance: 461.9
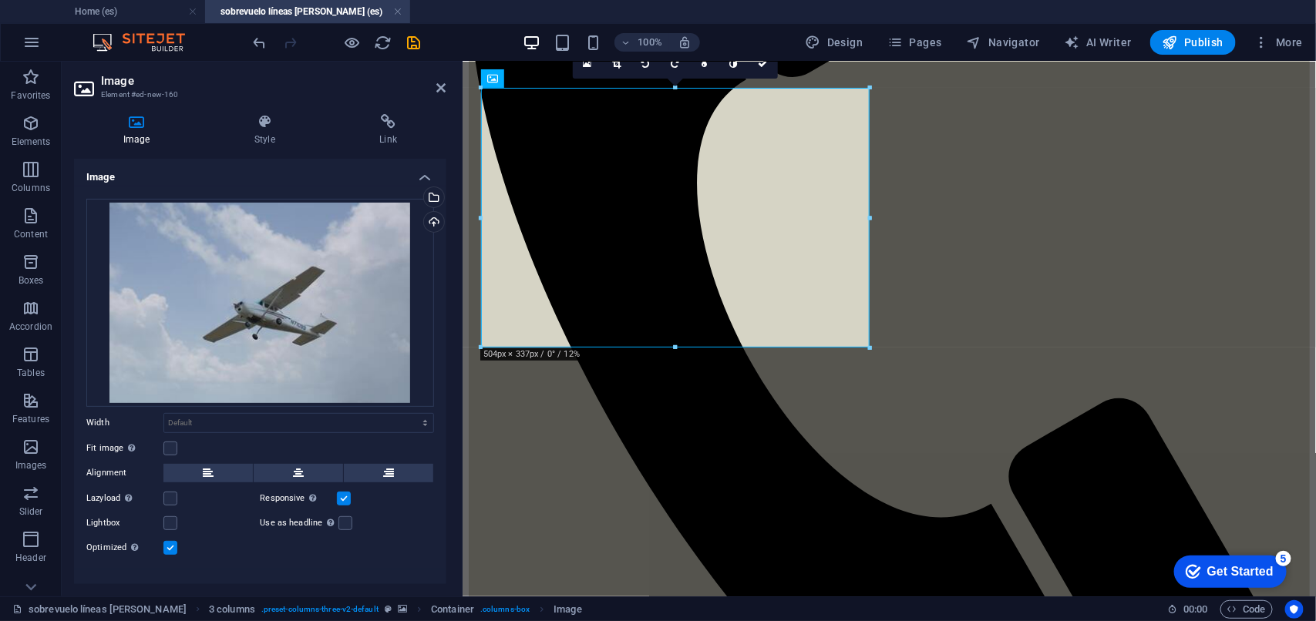
click at [620, 68] on link at bounding box center [616, 63] width 29 height 29
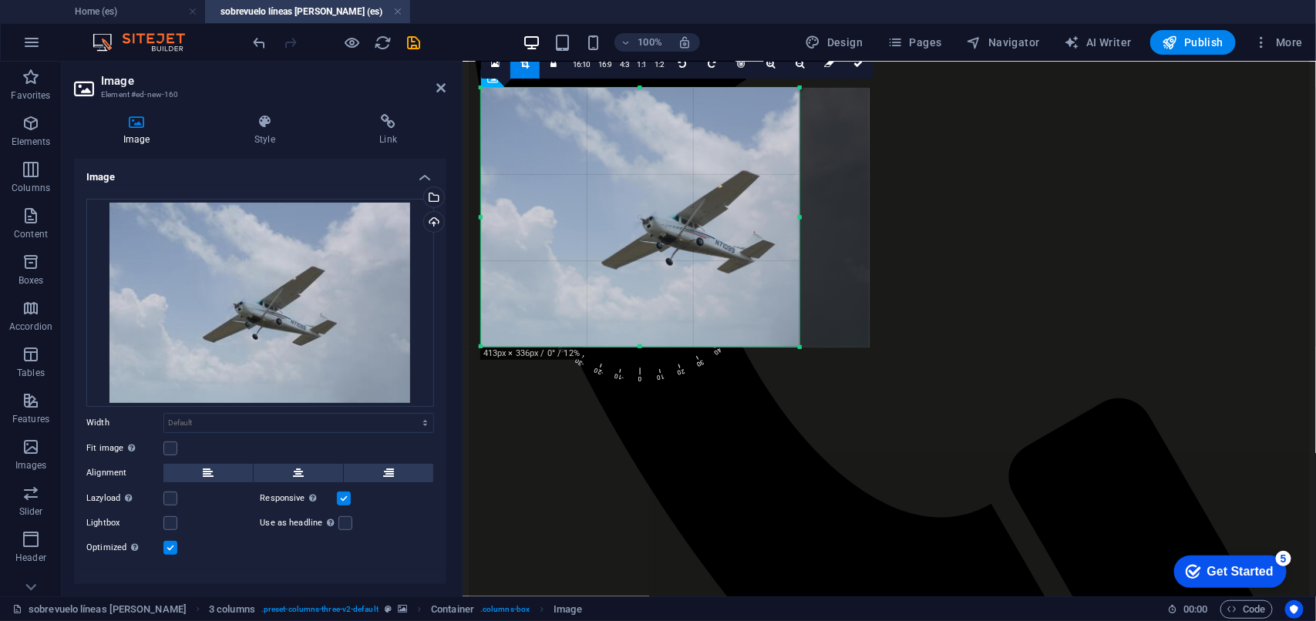
drag, startPoint x: 868, startPoint y: 222, endPoint x: 798, endPoint y: 217, distance: 70.3
click at [798, 217] on div at bounding box center [799, 217] width 5 height 259
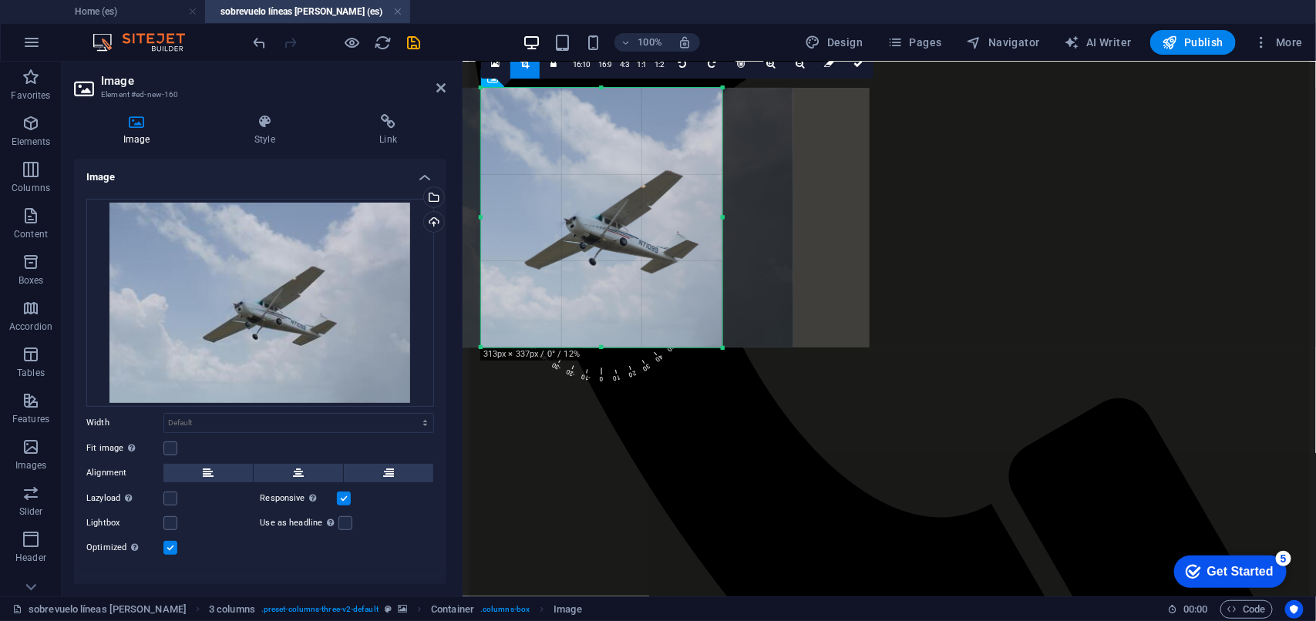
drag, startPoint x: 479, startPoint y: 220, endPoint x: 556, endPoint y: 236, distance: 78.8
click at [556, 236] on div "180 170 160 150 140 130 120 110 100 90 80 70 60 50 40 30 20 10 0 -10 -20 -30 -4…" at bounding box center [601, 218] width 241 height 260
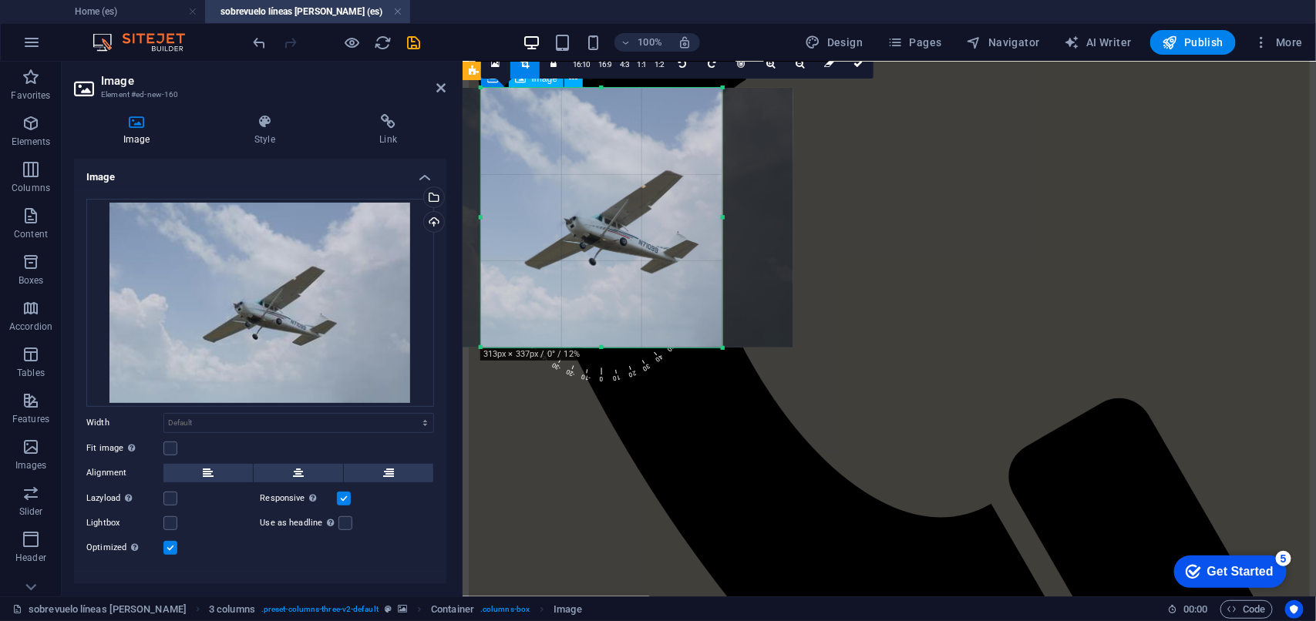
click at [321, 468] on button at bounding box center [298, 473] width 89 height 18
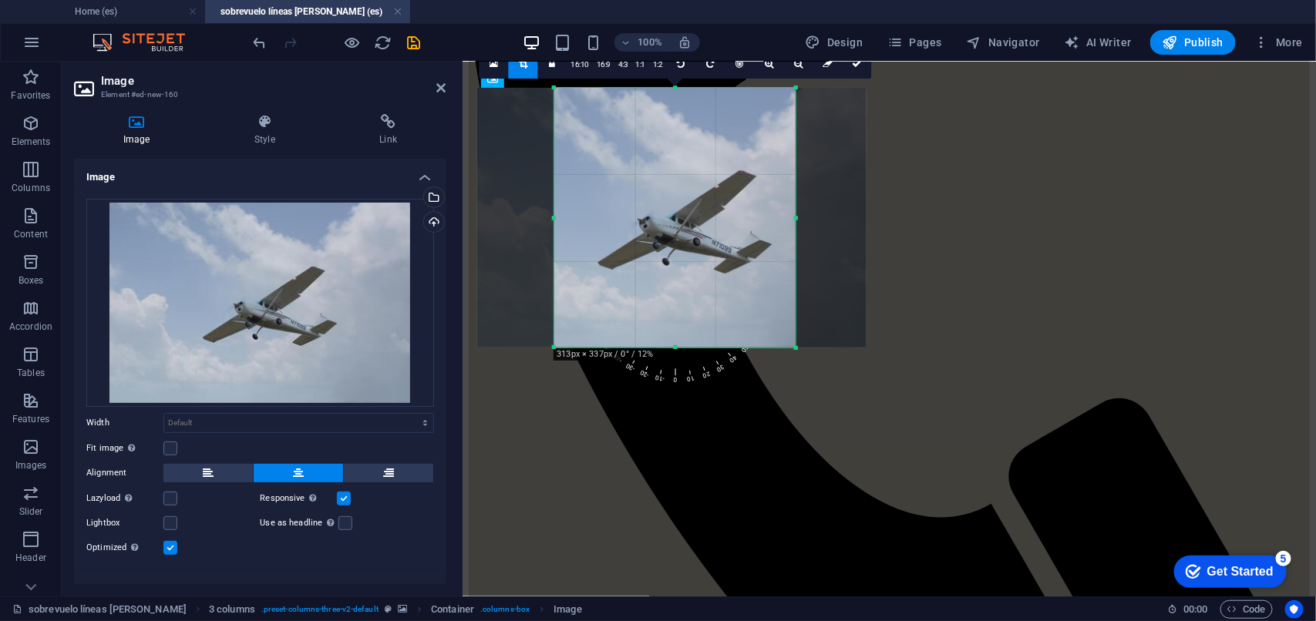
click at [682, 328] on div at bounding box center [671, 218] width 389 height 260
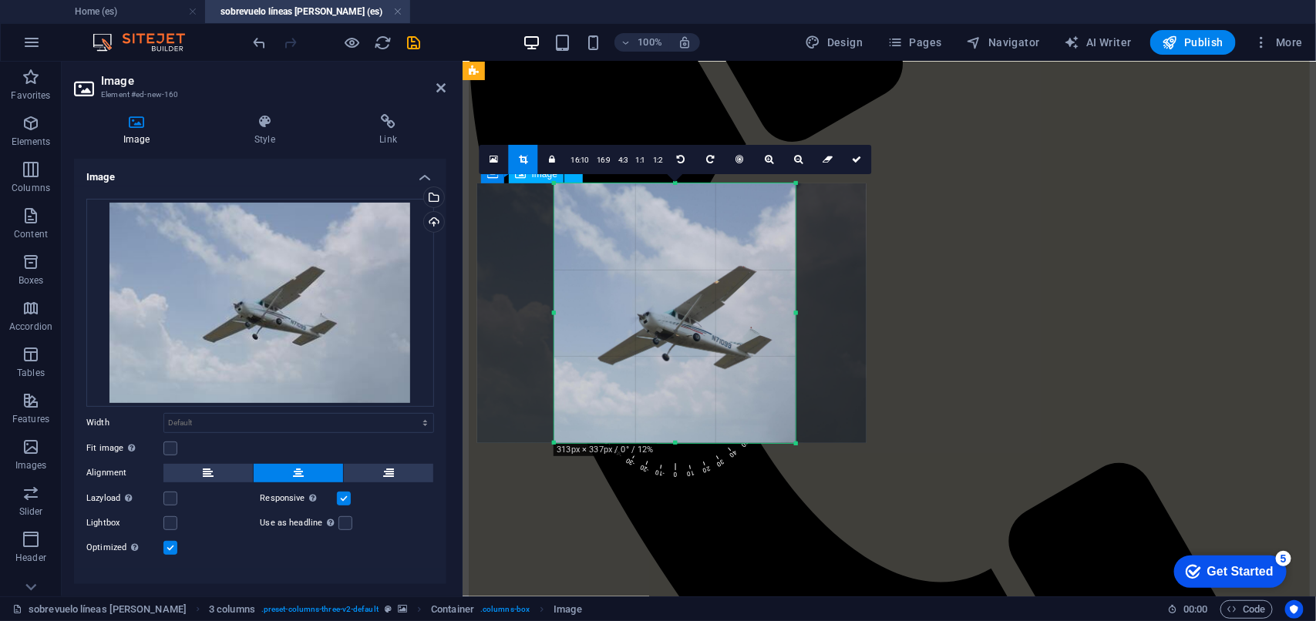
scroll to position [385, 0]
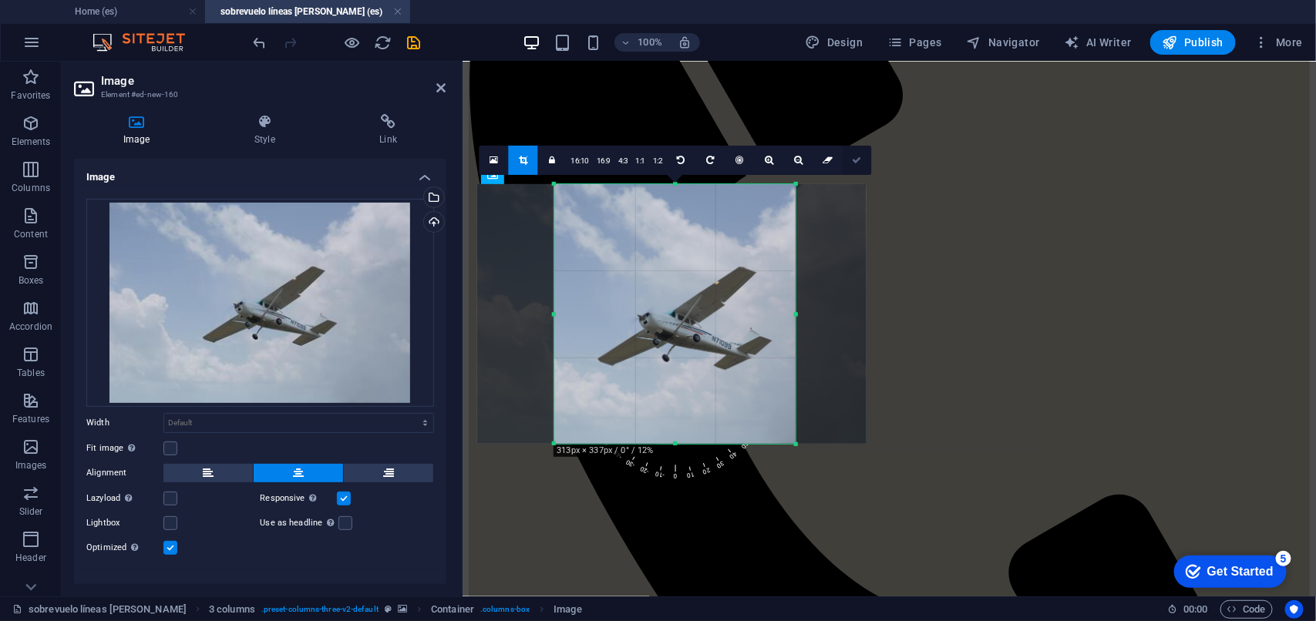
click at [859, 156] on icon at bounding box center [856, 160] width 9 height 9
type input "313"
select select "px"
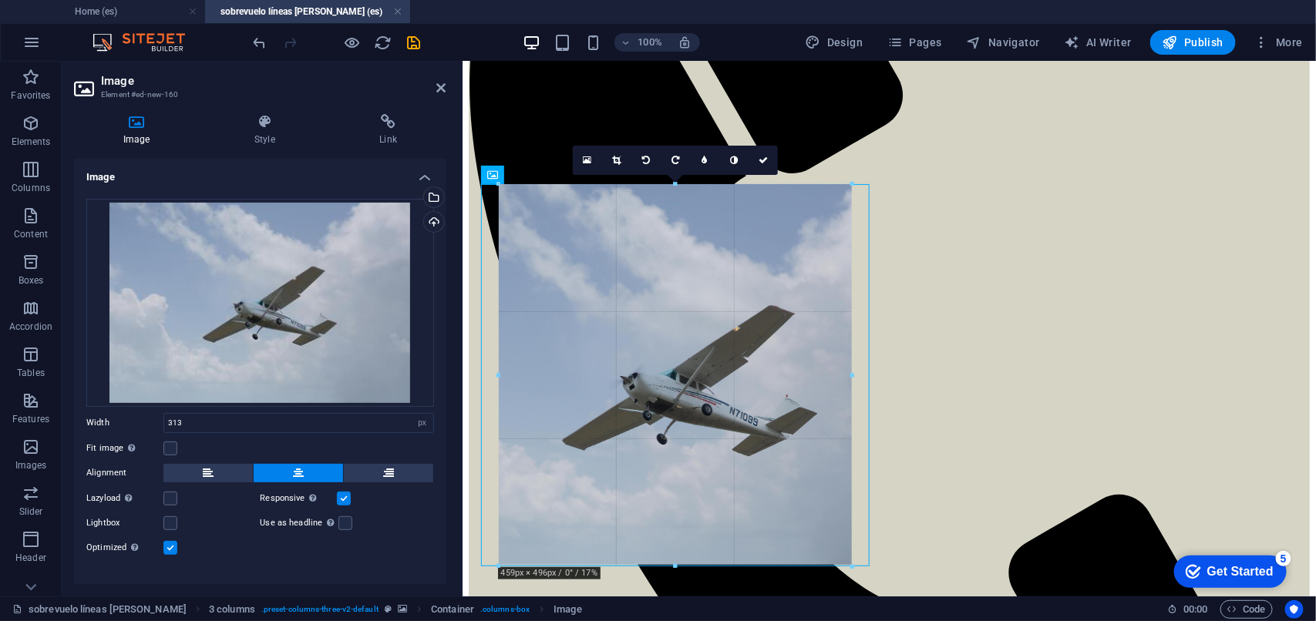
drag, startPoint x: 674, startPoint y: 445, endPoint x: 691, endPoint y: 570, distance: 126.7
type input "456"
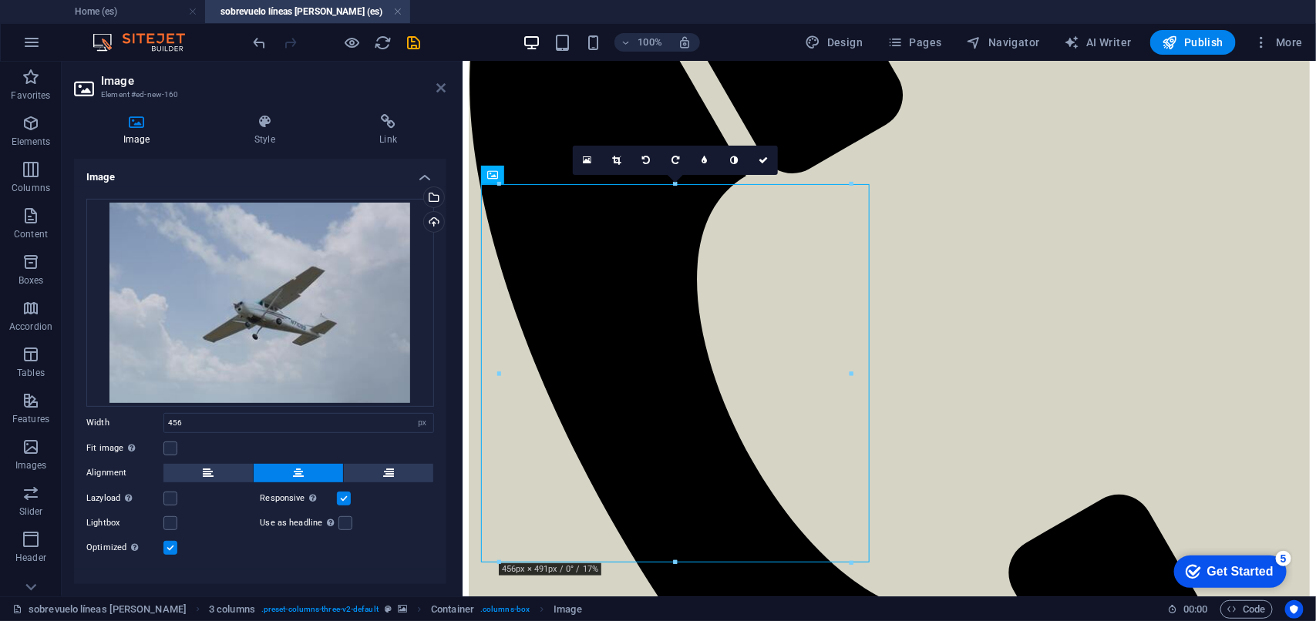
click at [437, 91] on icon at bounding box center [441, 88] width 9 height 12
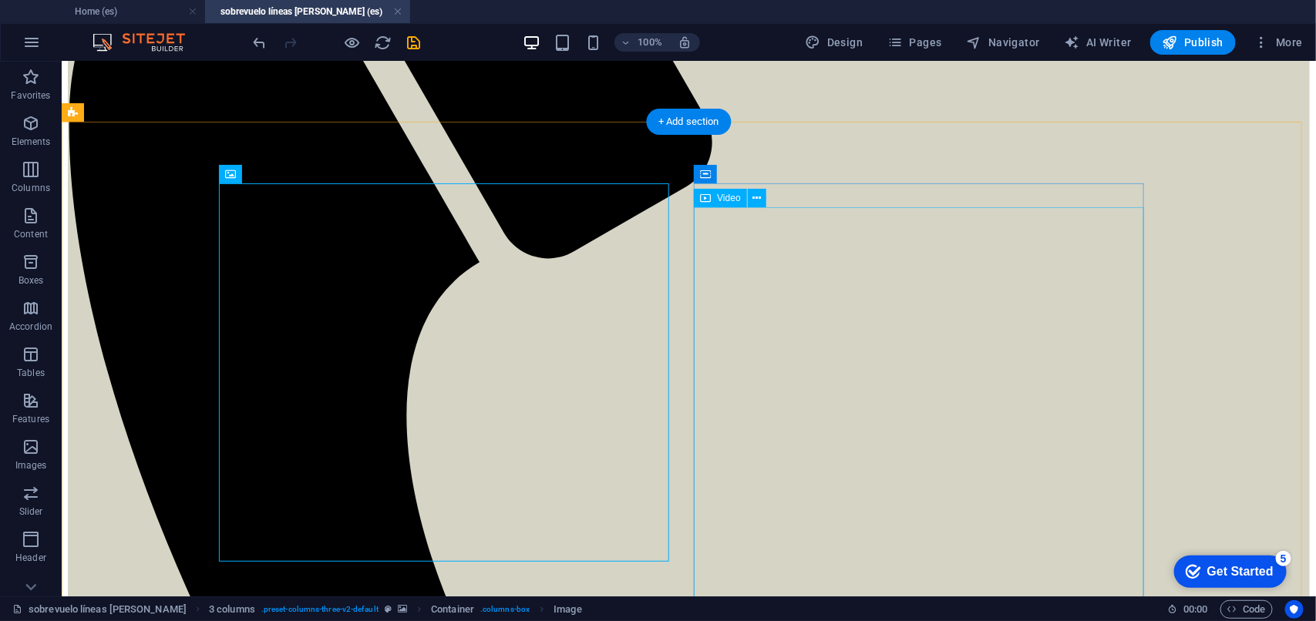
scroll to position [578, 0]
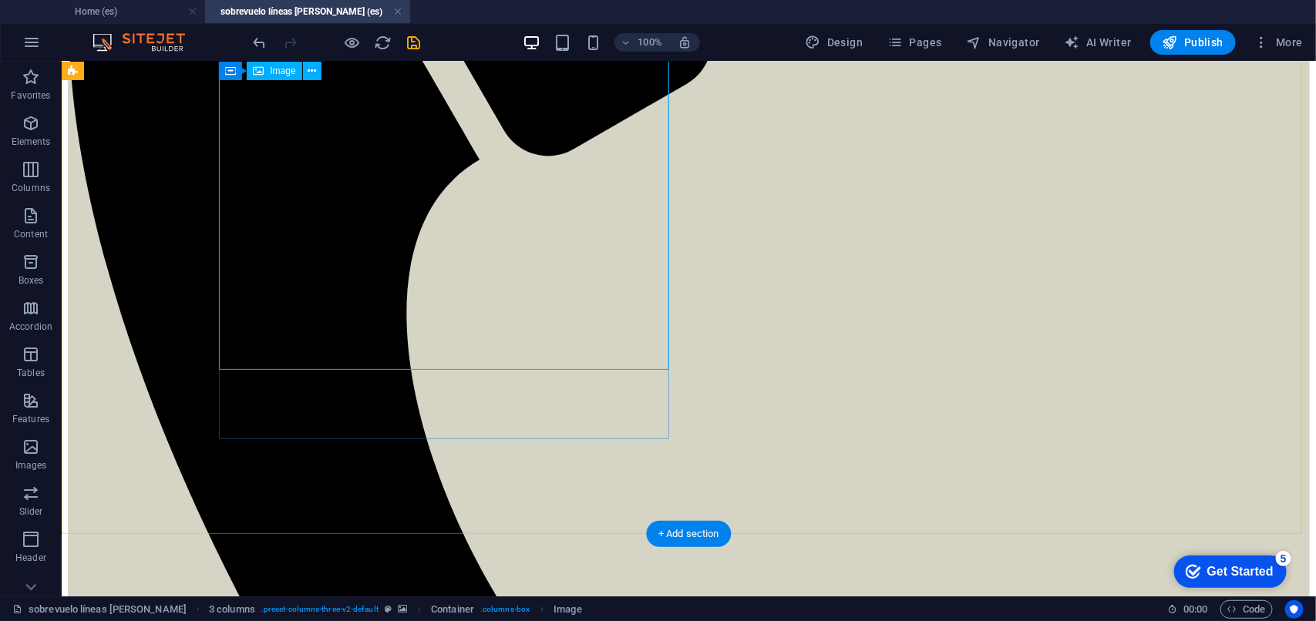
select select "px"
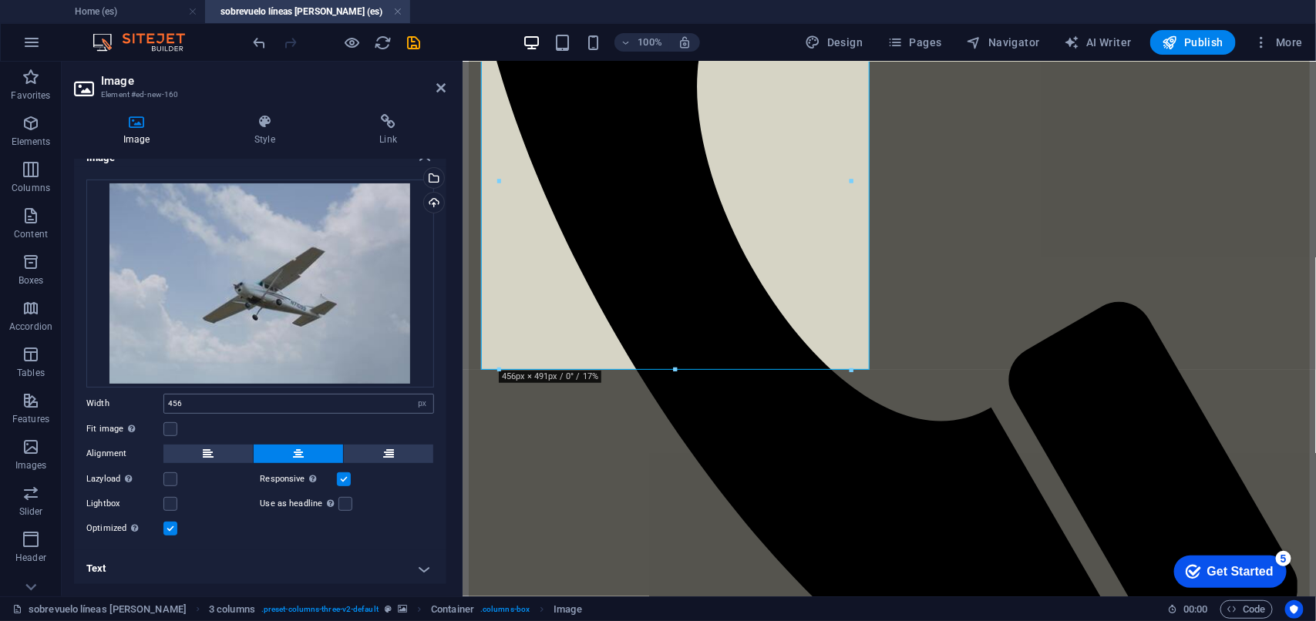
scroll to position [22, 0]
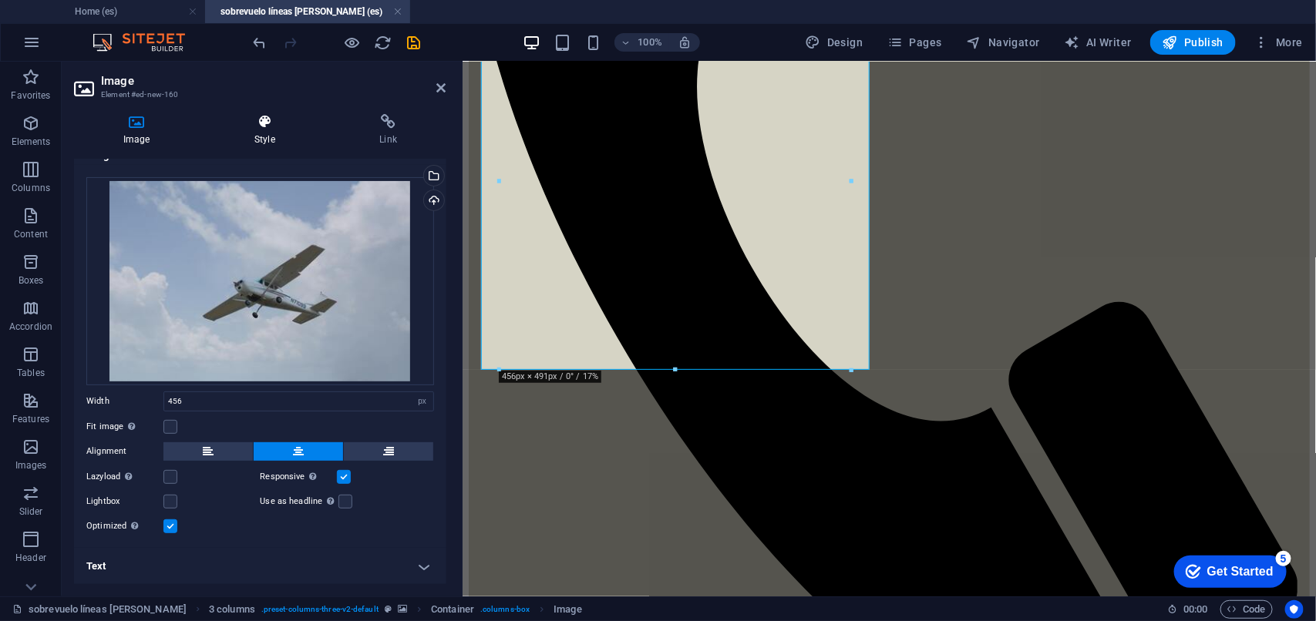
click at [274, 122] on icon at bounding box center [264, 121] width 119 height 15
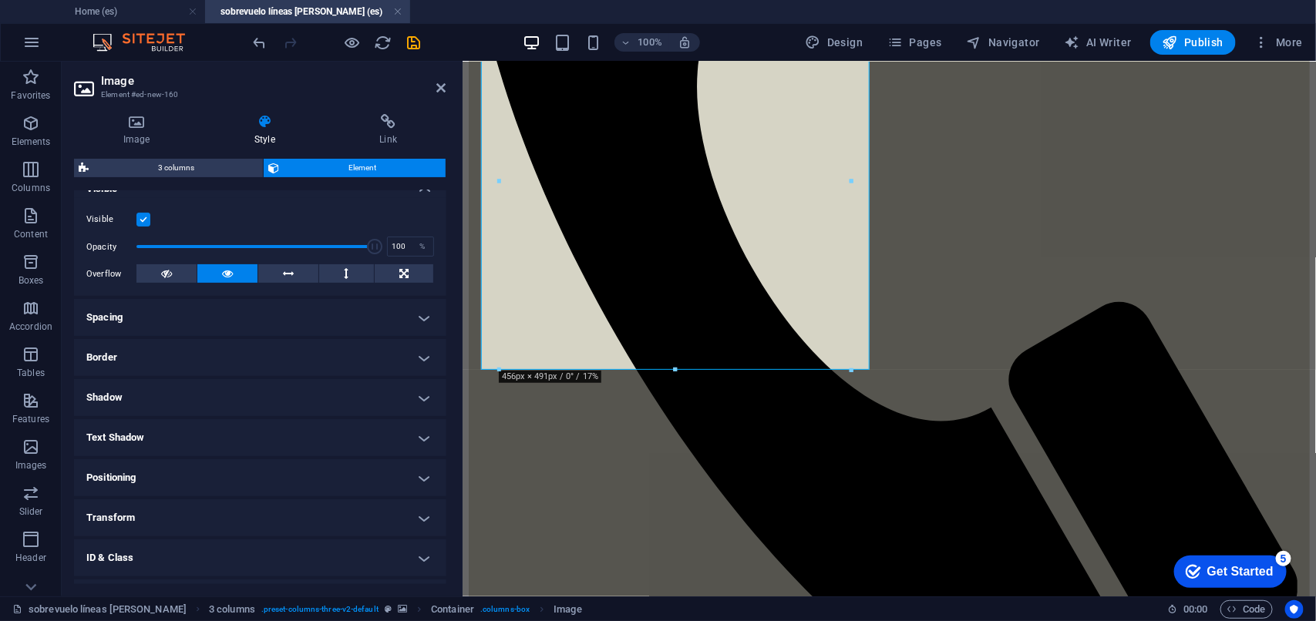
scroll to position [193, 0]
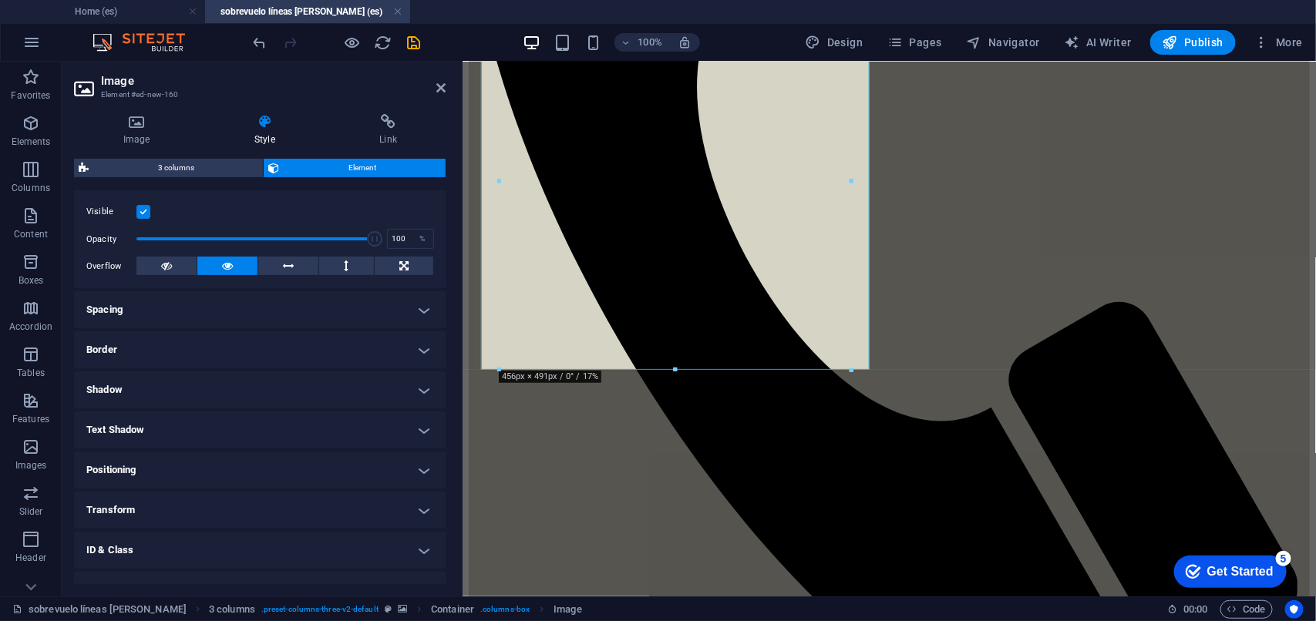
click at [416, 345] on h4 "Border" at bounding box center [260, 349] width 372 height 37
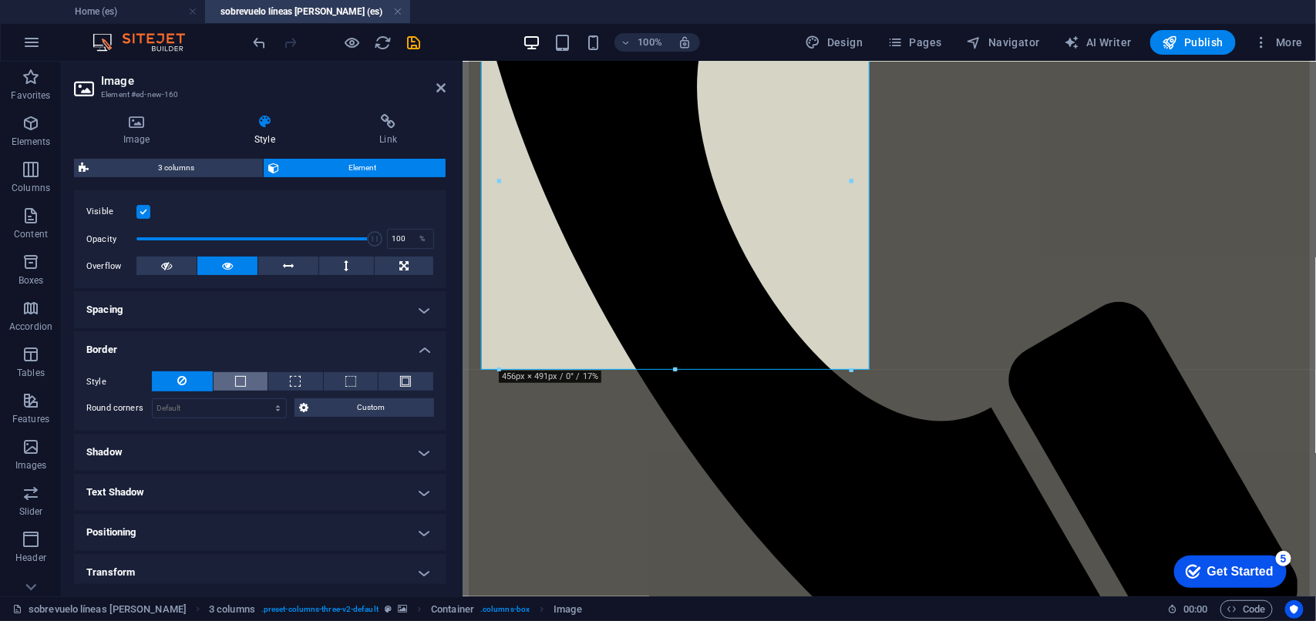
click at [240, 387] on button at bounding box center [240, 381] width 55 height 18
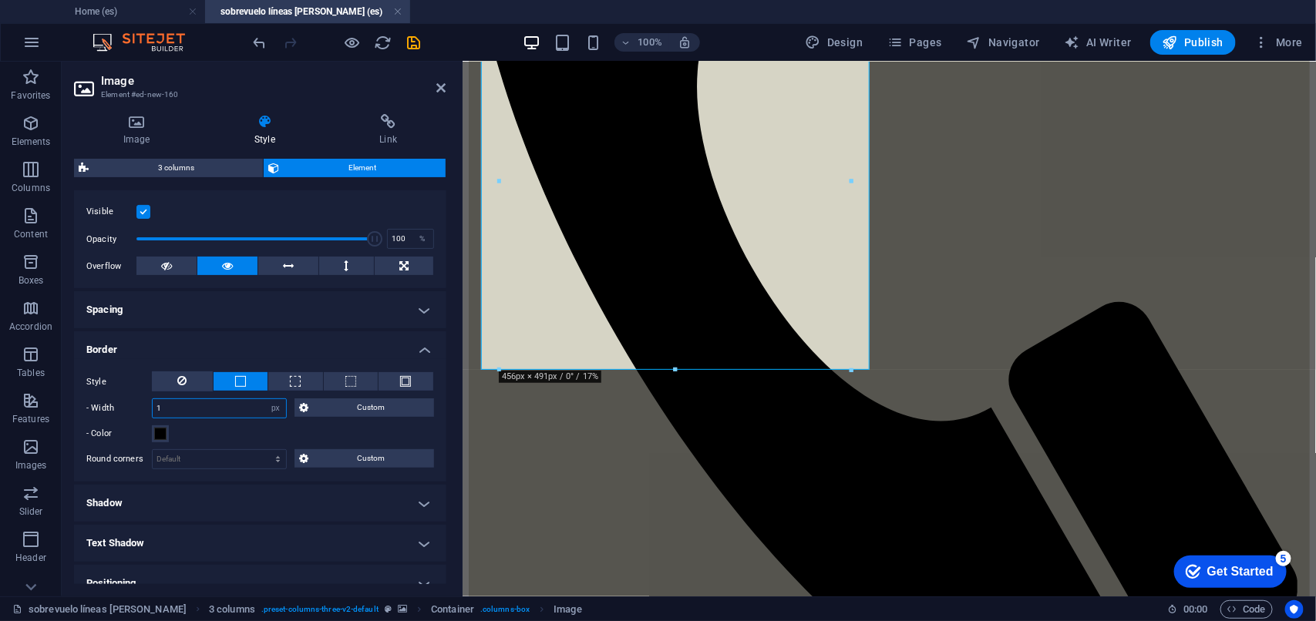
click at [181, 408] on input "1" at bounding box center [219, 408] width 133 height 18
drag, startPoint x: 181, startPoint y: 408, endPoint x: 86, endPoint y: 391, distance: 96.4
click at [86, 391] on div "Style - Width 1 auto px rem % vh vw Custom Custom 1 auto px rem % vh vw 1 auto …" at bounding box center [260, 407] width 348 height 72
type input "5"
click at [162, 430] on span at bounding box center [160, 434] width 12 height 12
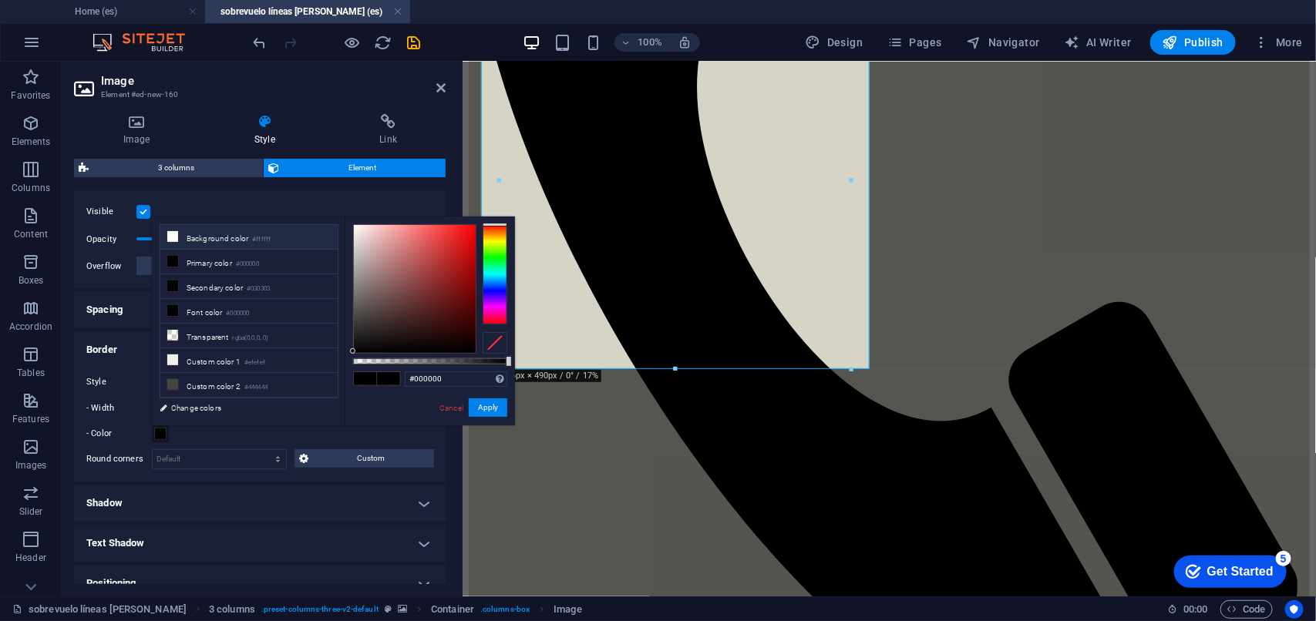
click at [170, 236] on icon at bounding box center [172, 236] width 11 height 11
type input "#ffffff"
click at [483, 406] on button "Apply" at bounding box center [488, 407] width 39 height 18
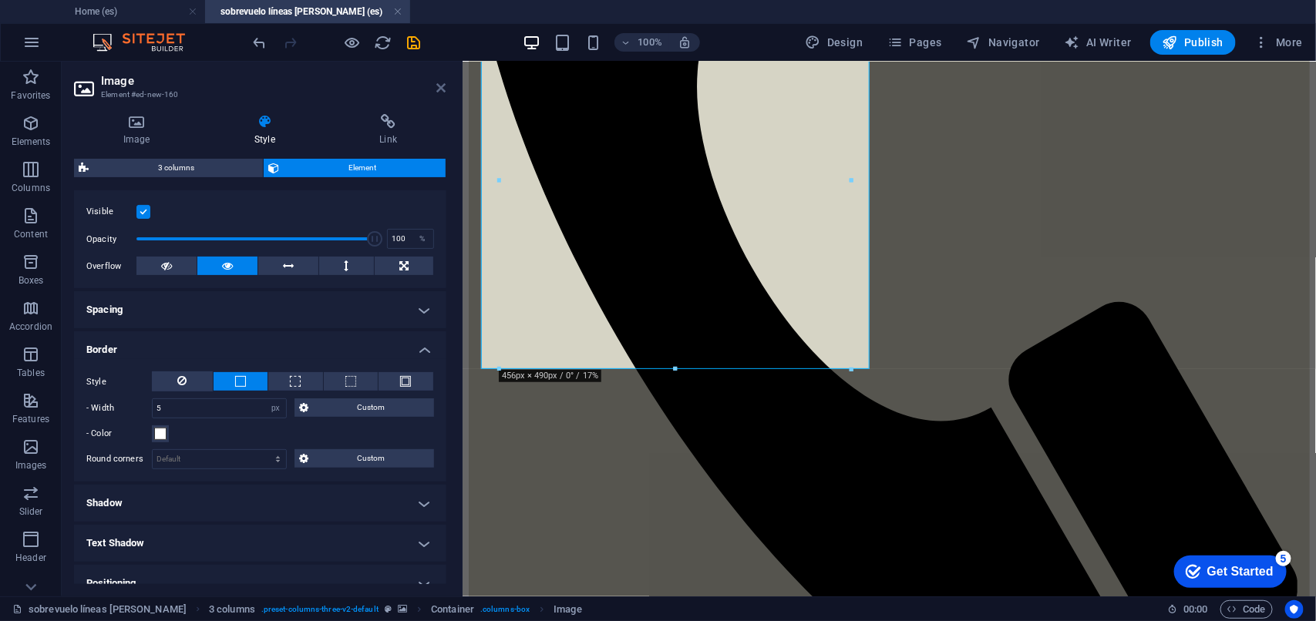
click at [438, 89] on icon at bounding box center [441, 88] width 9 height 12
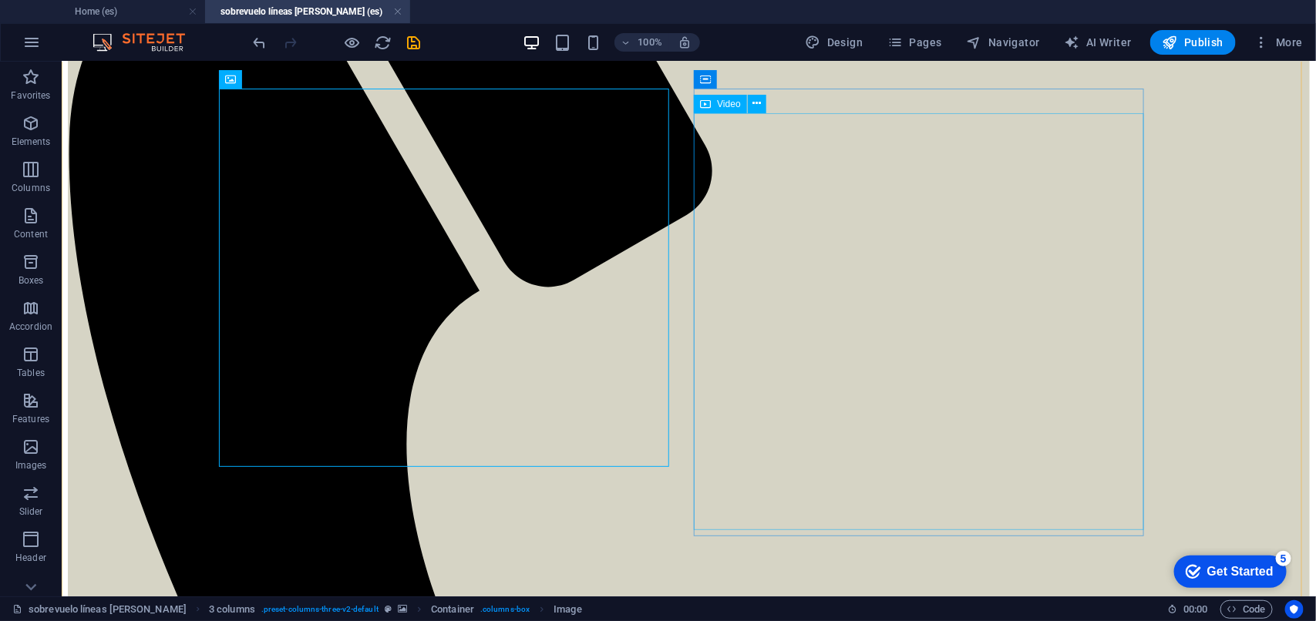
scroll to position [482, 0]
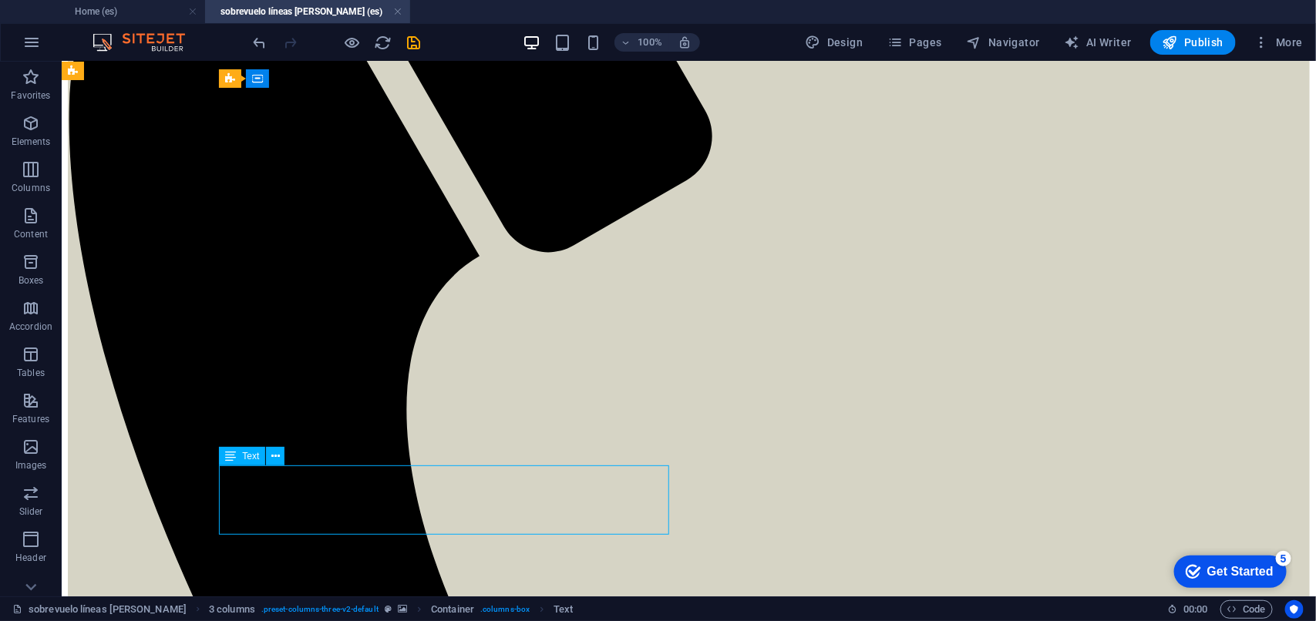
click at [236, 456] on icon at bounding box center [230, 456] width 11 height 18
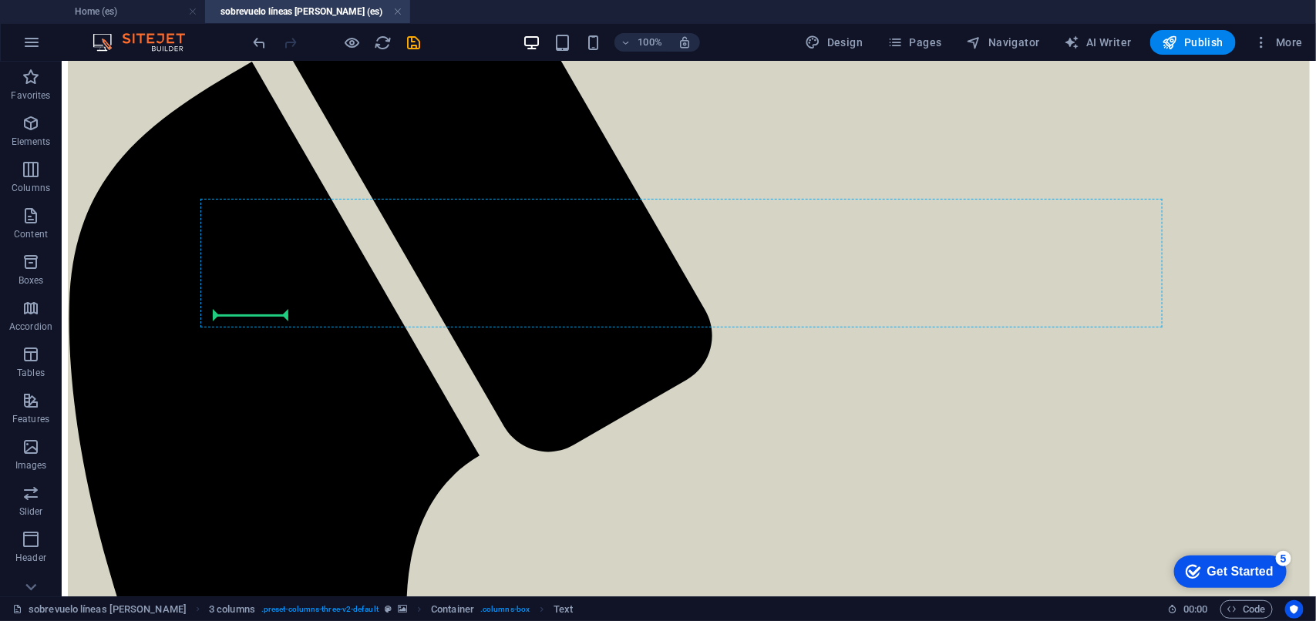
scroll to position [280, 0]
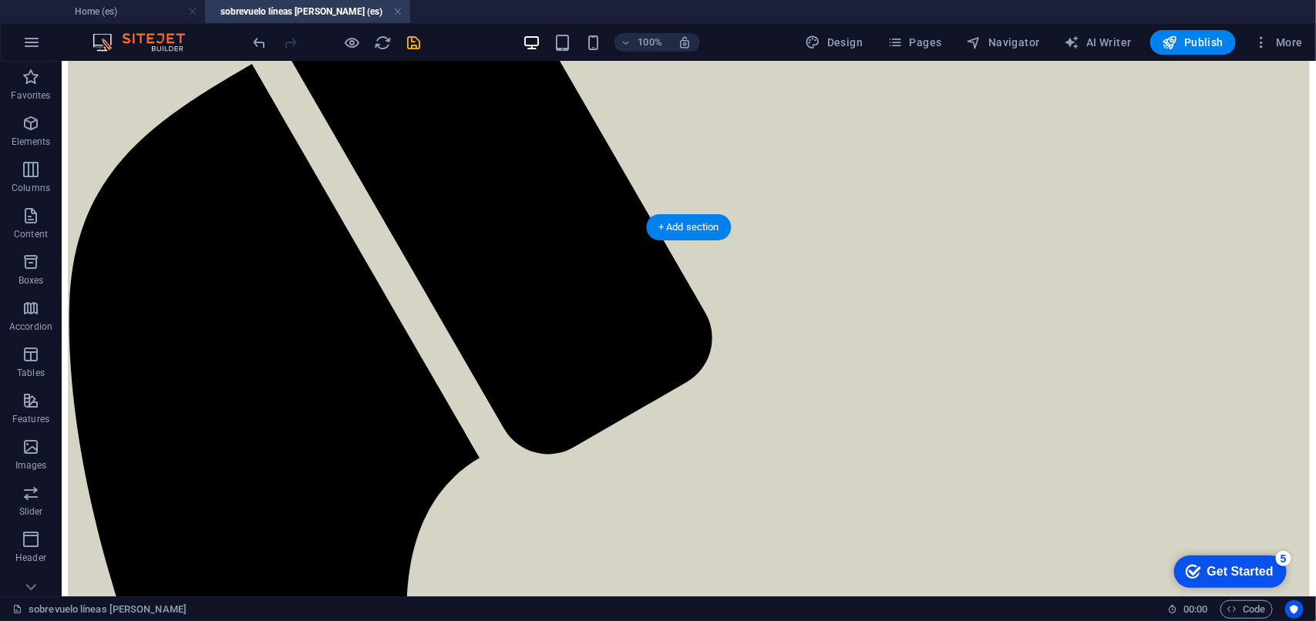
drag, startPoint x: 247, startPoint y: 413, endPoint x: 262, endPoint y: 351, distance: 64.1
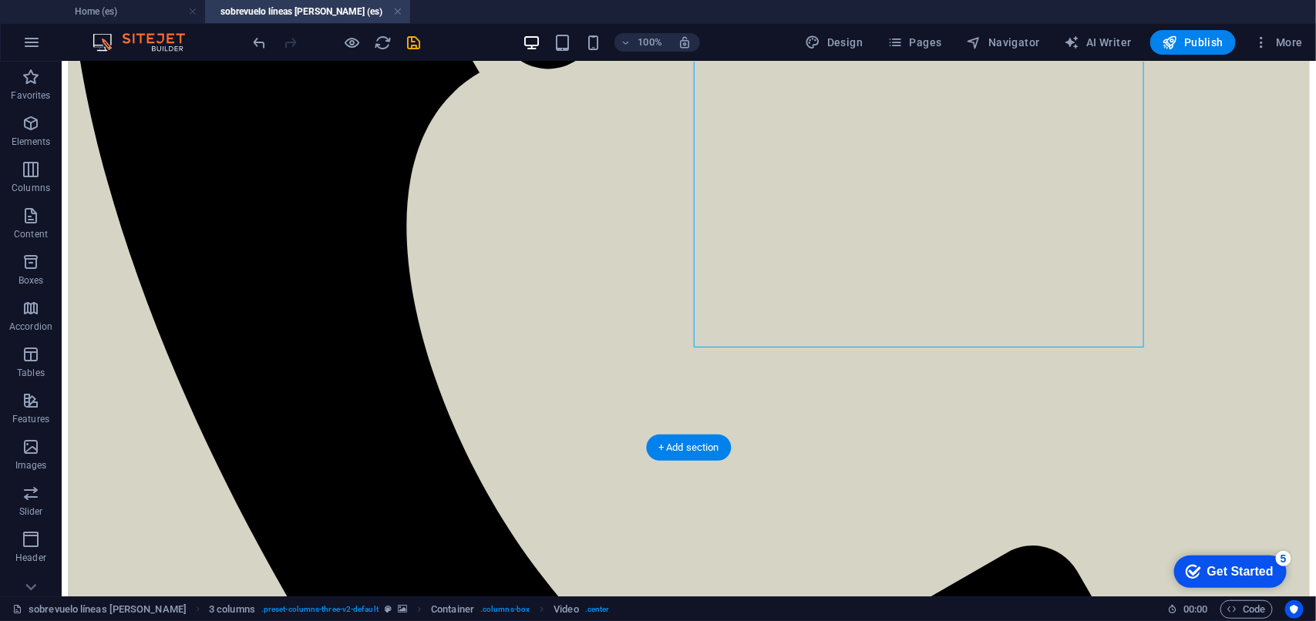
scroll to position [569, 0]
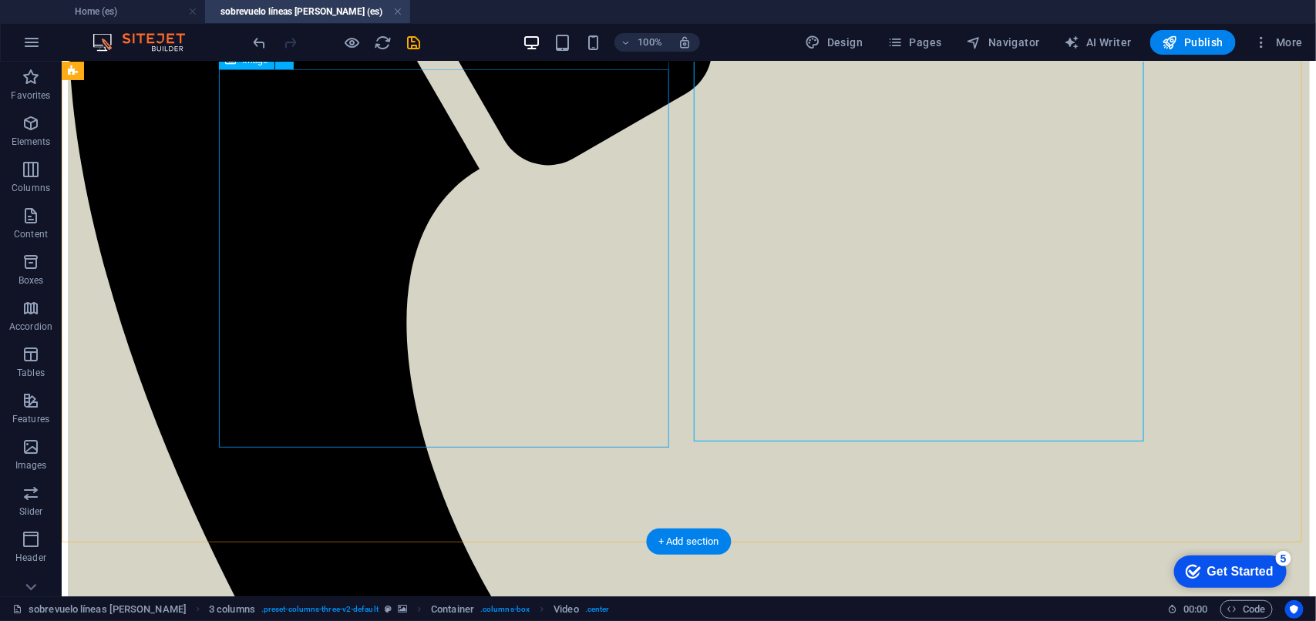
select select "px"
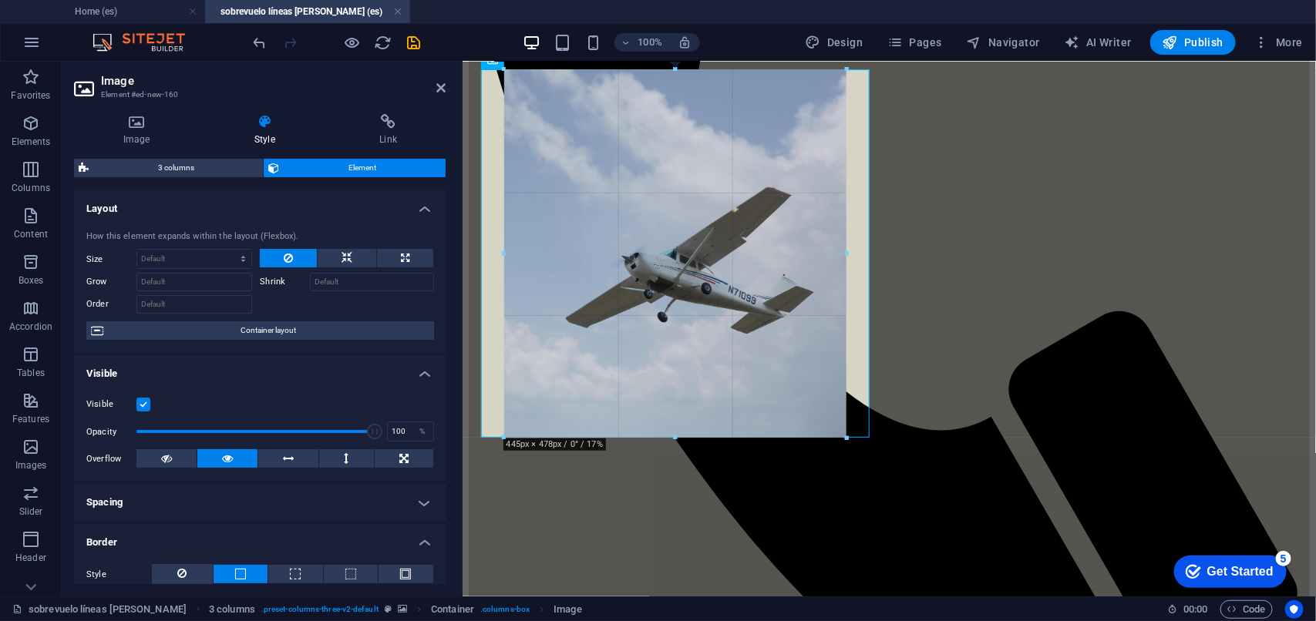
drag, startPoint x: 674, startPoint y: 445, endPoint x: 676, endPoint y: 436, distance: 9.4
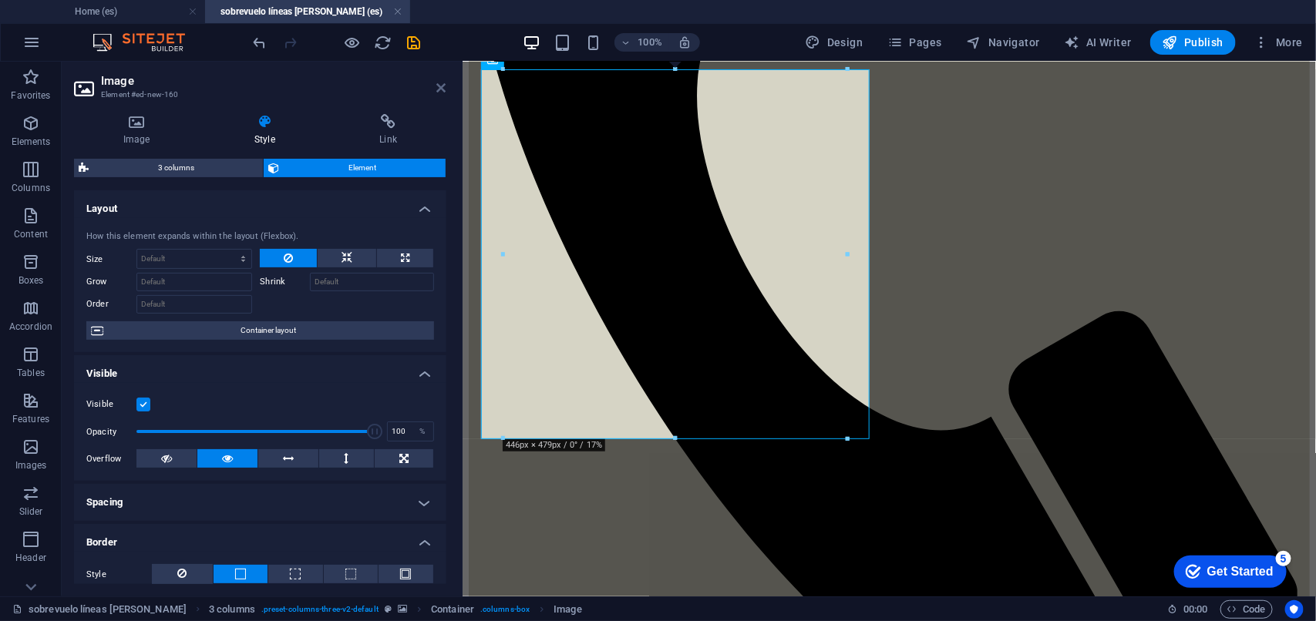
click at [445, 89] on icon at bounding box center [441, 88] width 9 height 12
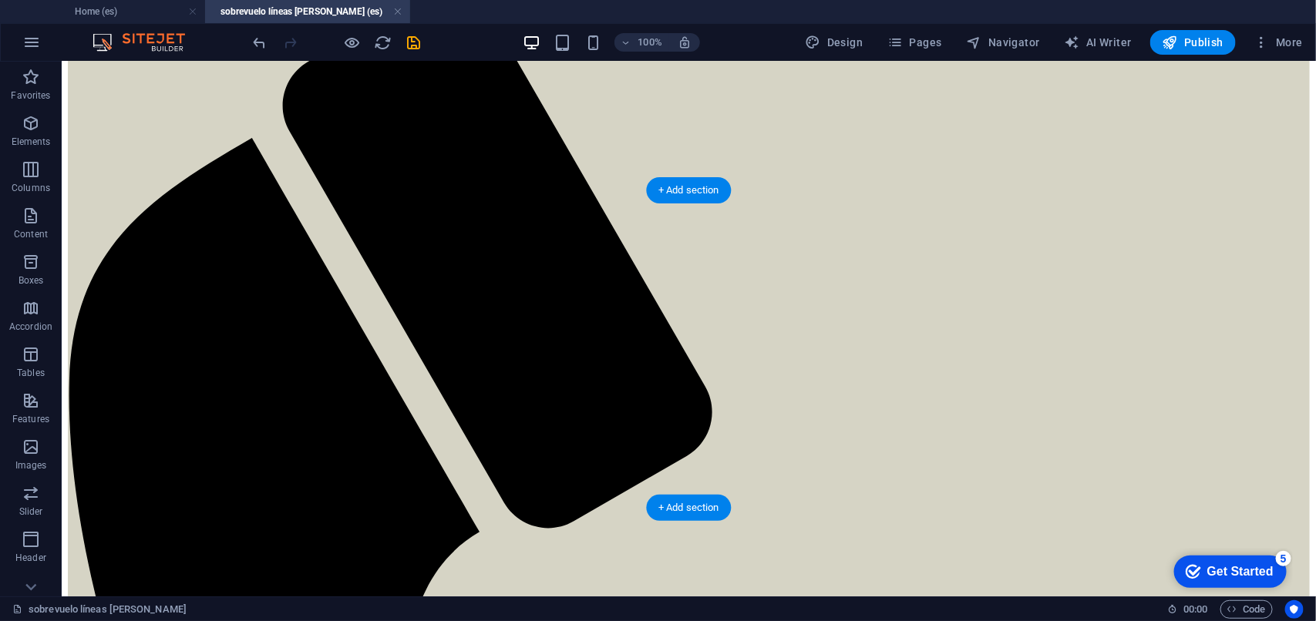
scroll to position [0, 0]
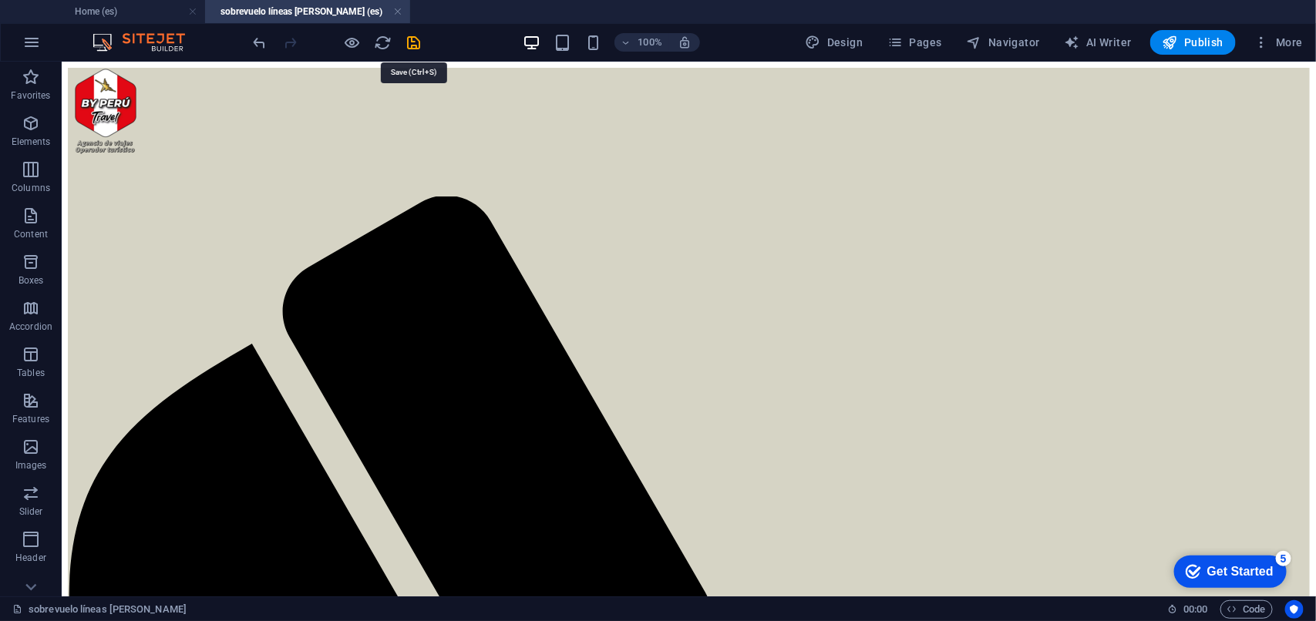
click at [407, 31] on div at bounding box center [336, 42] width 173 height 25
click at [411, 39] on icon "save" at bounding box center [414, 43] width 18 height 18
click at [1203, 39] on span "Publish" at bounding box center [1192, 42] width 61 height 15
